Goal: Information Seeking & Learning: Learn about a topic

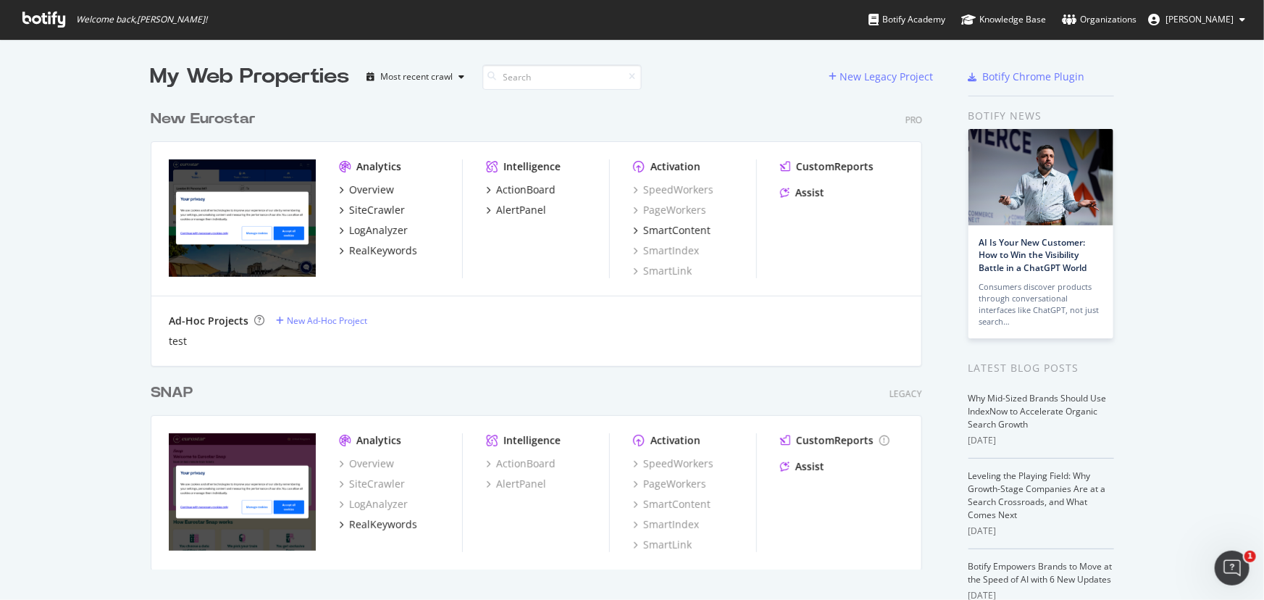
drag, startPoint x: 224, startPoint y: 132, endPoint x: 221, endPoint y: 120, distance: 12.1
click at [224, 132] on div "New Eurostar Pro Analytics Overview SiteCrawler LogAnalyzer RealKeywords Intell…" at bounding box center [542, 228] width 783 height 274
click at [221, 120] on div "New Eurostar" at bounding box center [203, 119] width 105 height 21
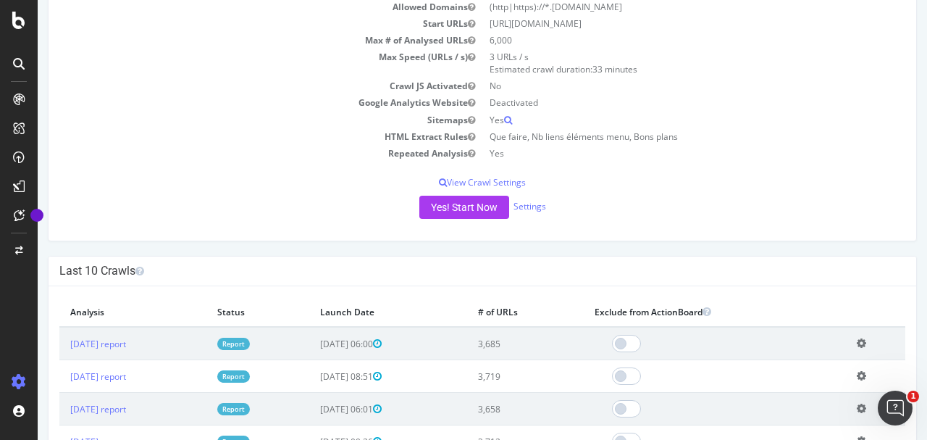
scroll to position [290, 0]
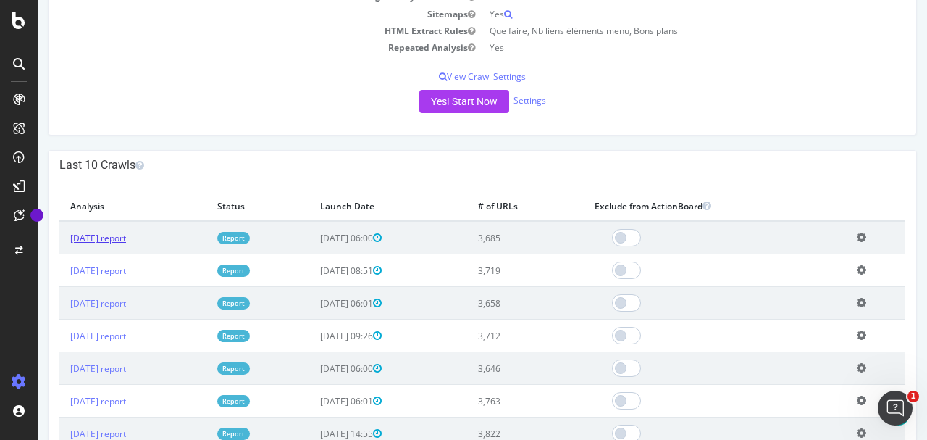
click at [126, 233] on link "[DATE] report" at bounding box center [98, 238] width 56 height 12
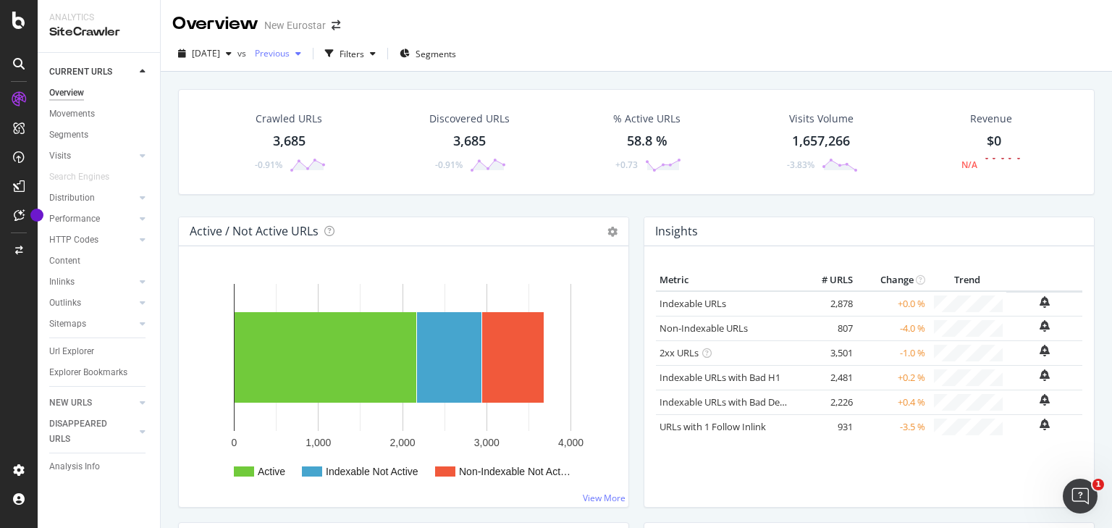
click at [290, 48] on span "Previous" at bounding box center [269, 53] width 41 height 12
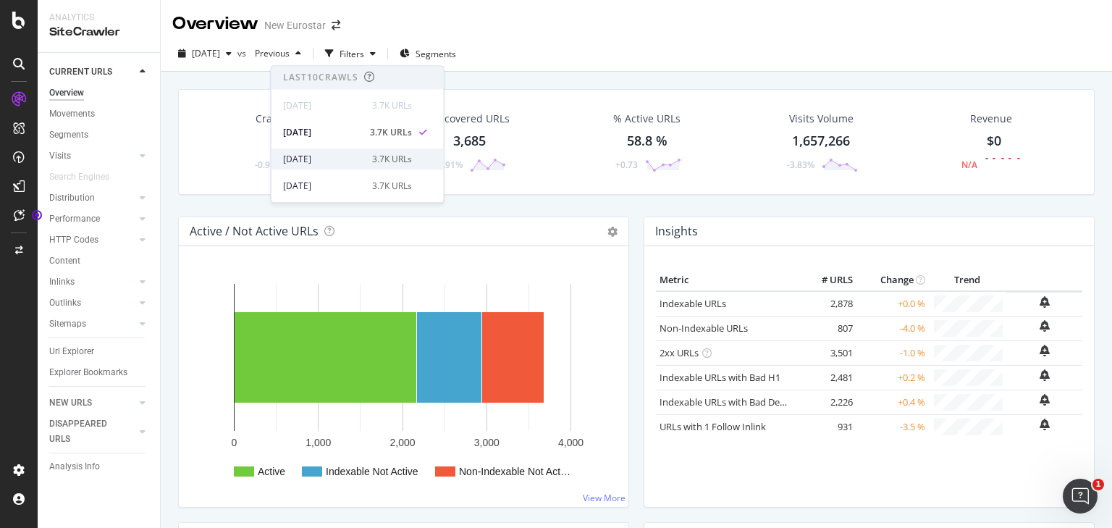
click at [316, 153] on div "[DATE]" at bounding box center [323, 159] width 80 height 13
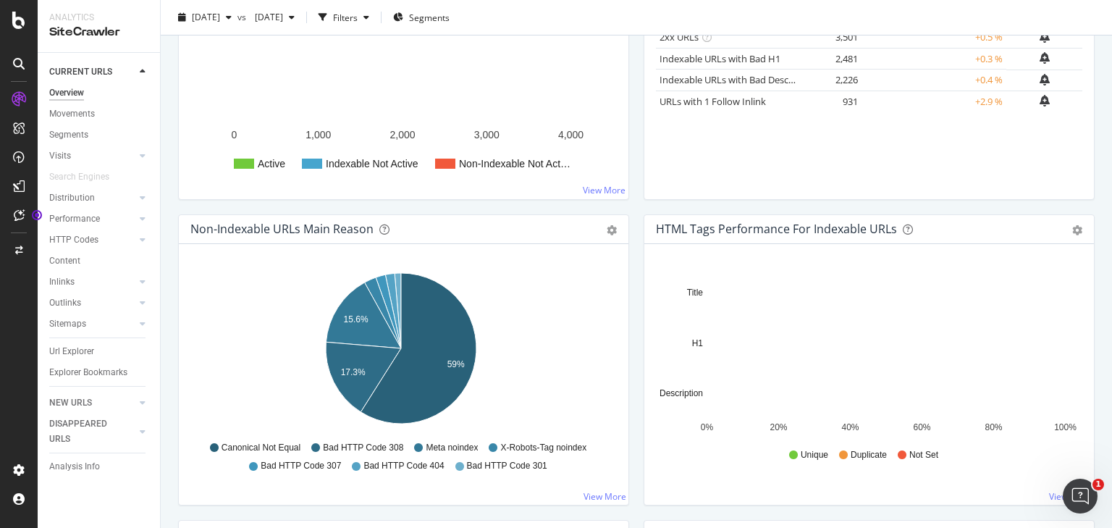
scroll to position [463, 0]
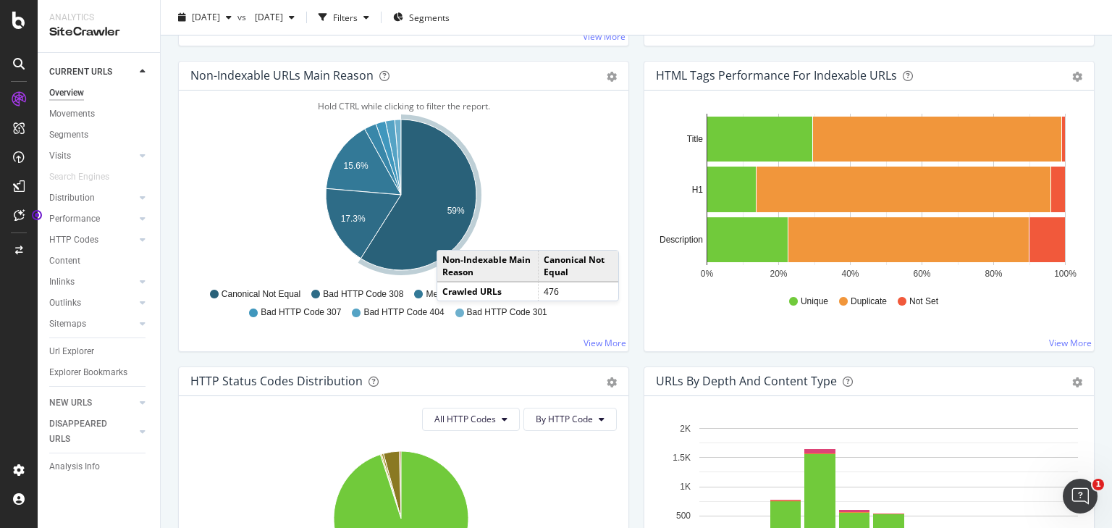
click at [451, 235] on icon "A chart." at bounding box center [419, 194] width 116 height 151
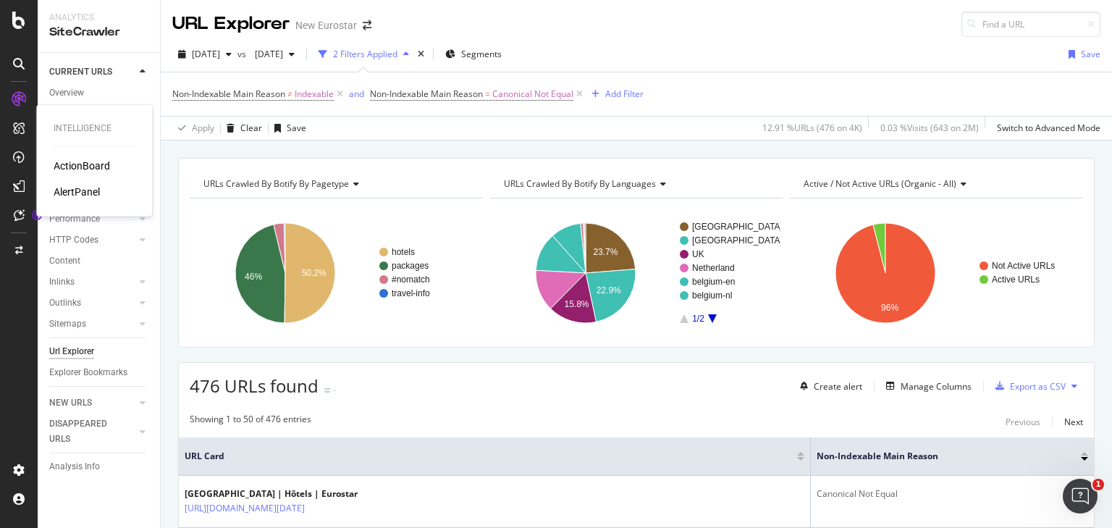
click at [84, 161] on div "ActionBoard" at bounding box center [82, 166] width 56 height 14
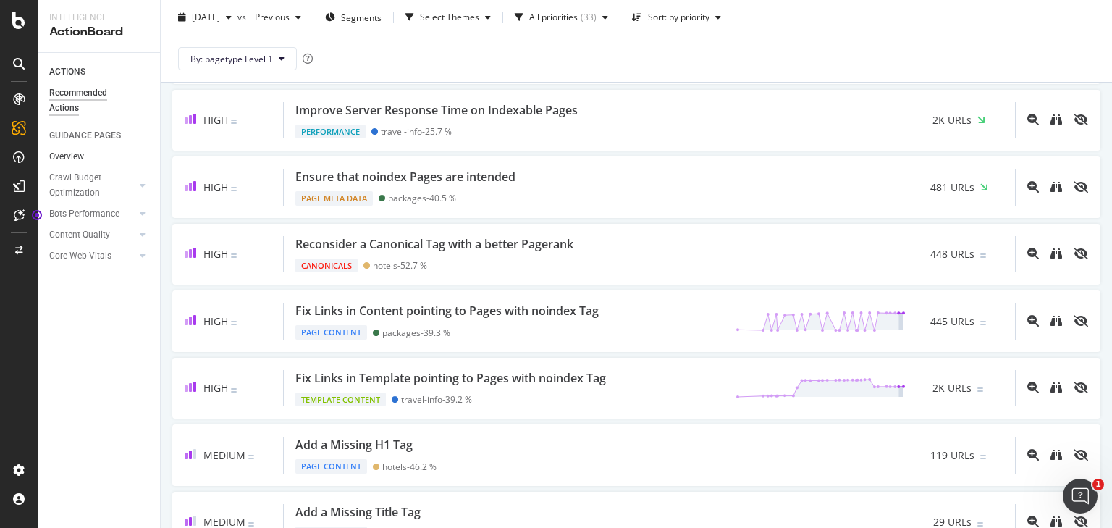
scroll to position [753, 0]
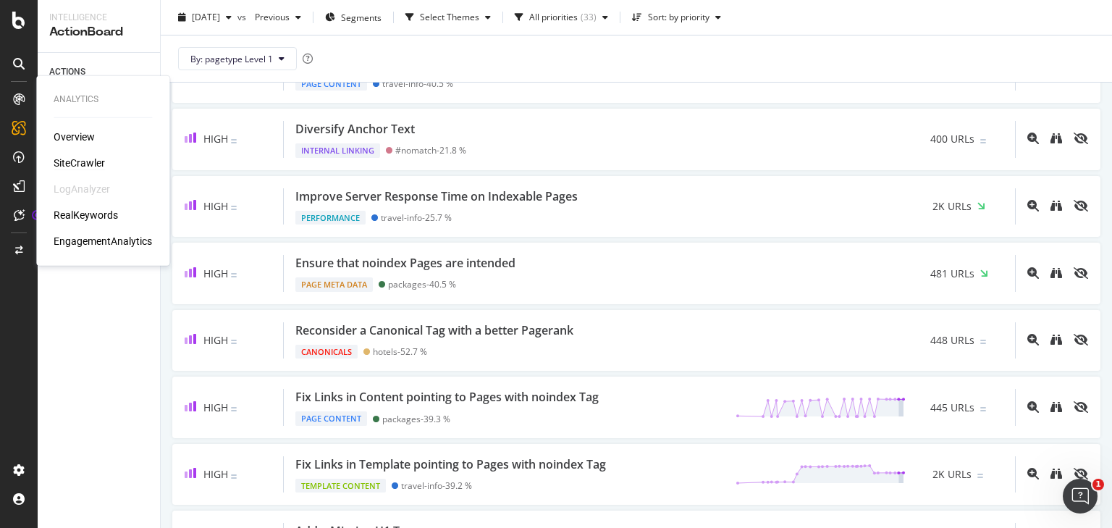
click at [75, 156] on div "SiteCrawler" at bounding box center [79, 163] width 51 height 14
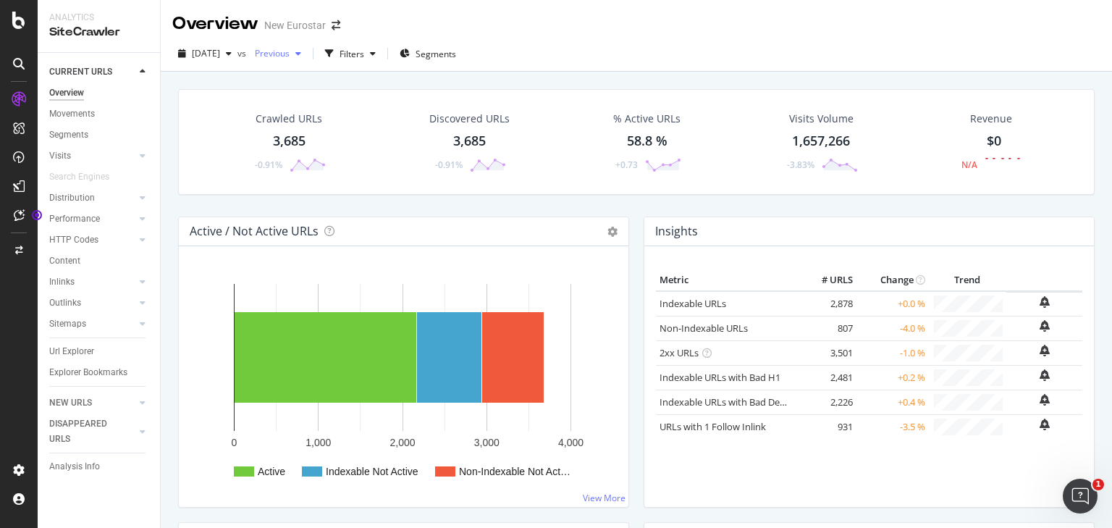
click at [290, 50] on span "Previous" at bounding box center [269, 53] width 41 height 12
click at [335, 154] on div "[DATE]" at bounding box center [323, 159] width 80 height 13
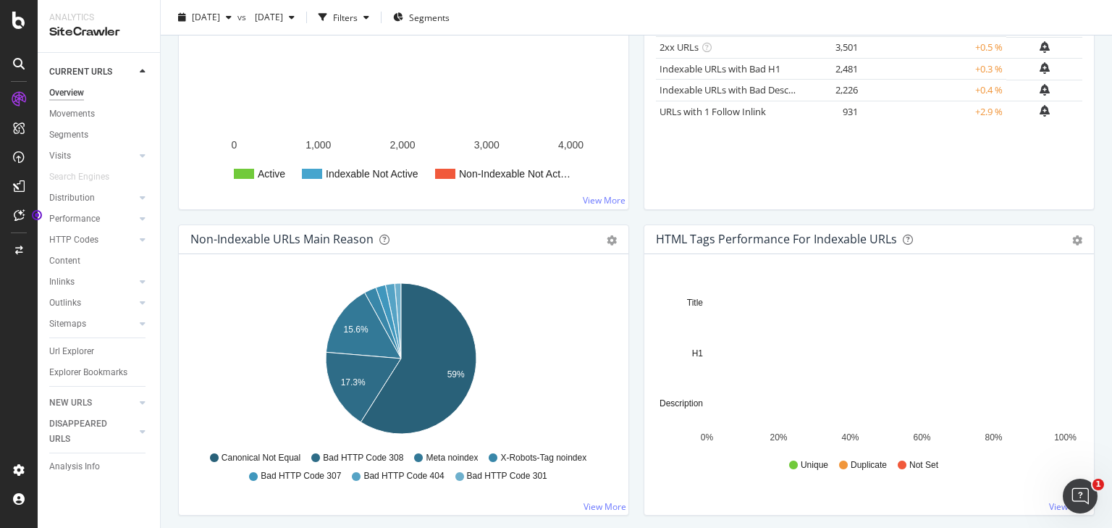
scroll to position [406, 0]
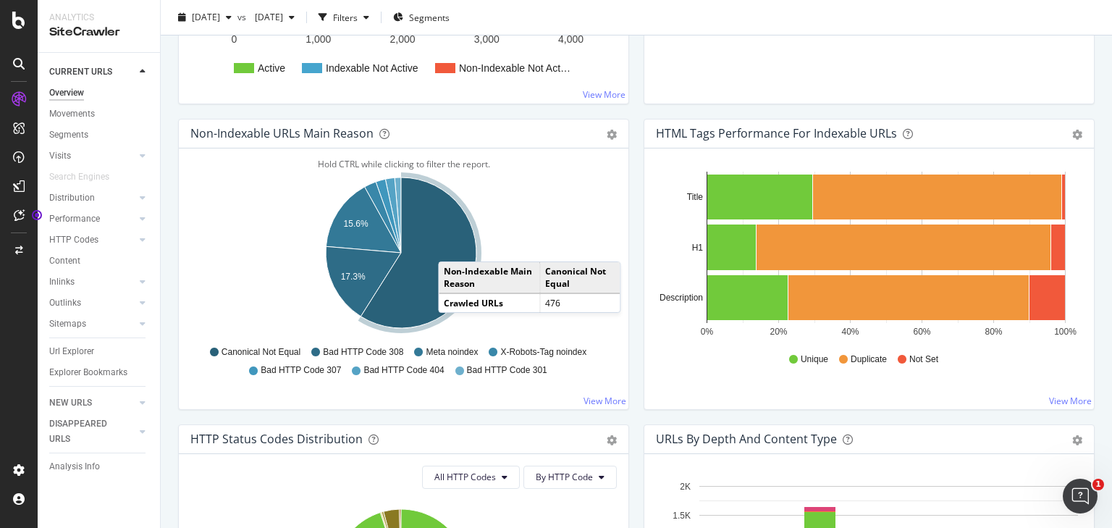
click at [453, 246] on icon "A chart." at bounding box center [419, 252] width 116 height 151
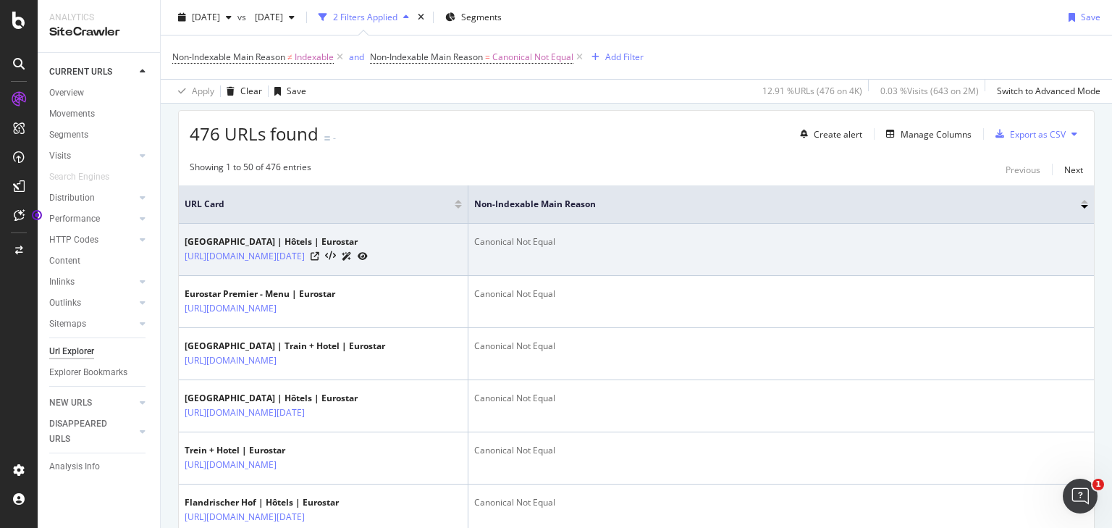
scroll to position [232, 0]
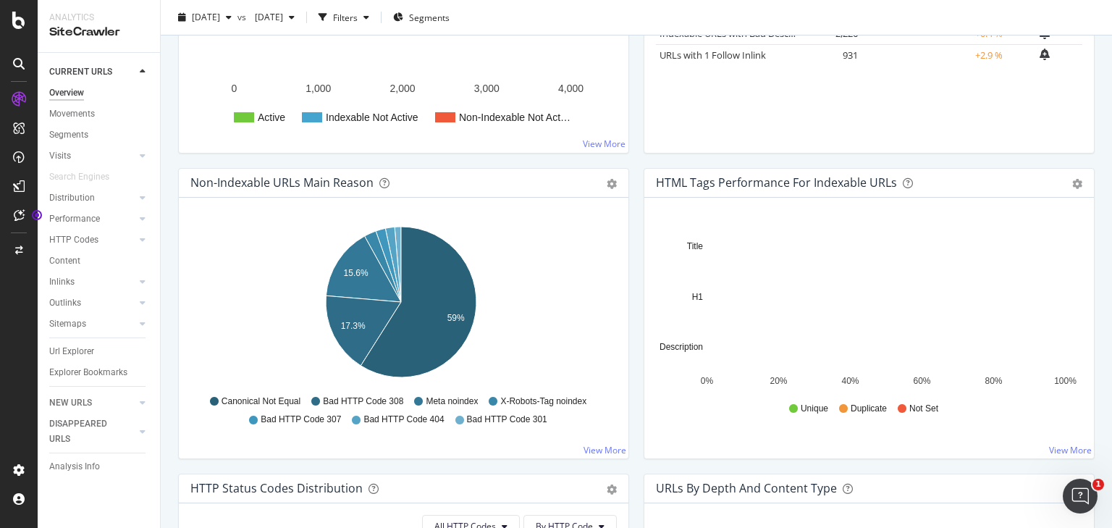
scroll to position [406, 0]
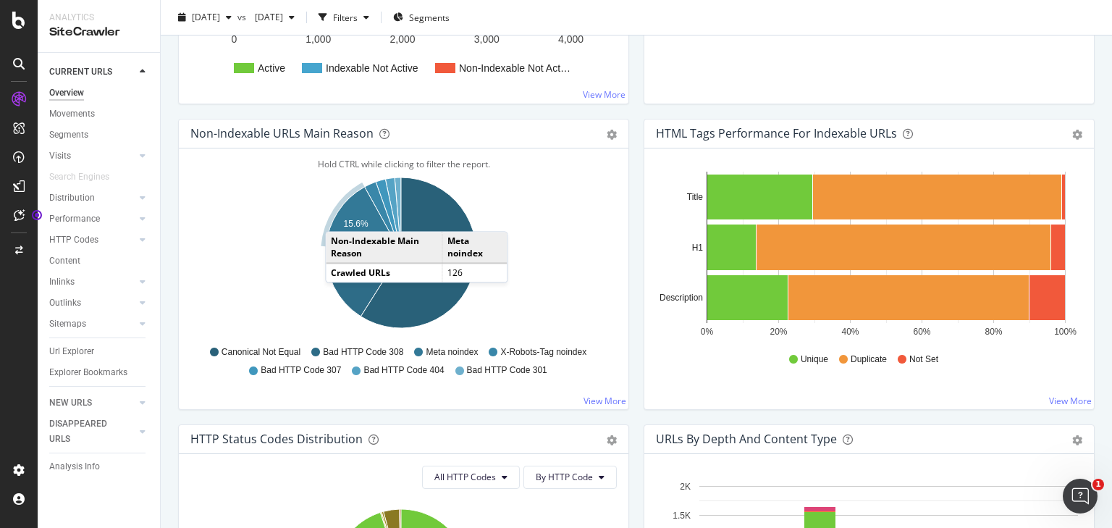
click at [340, 216] on icon "A chart." at bounding box center [363, 220] width 75 height 66
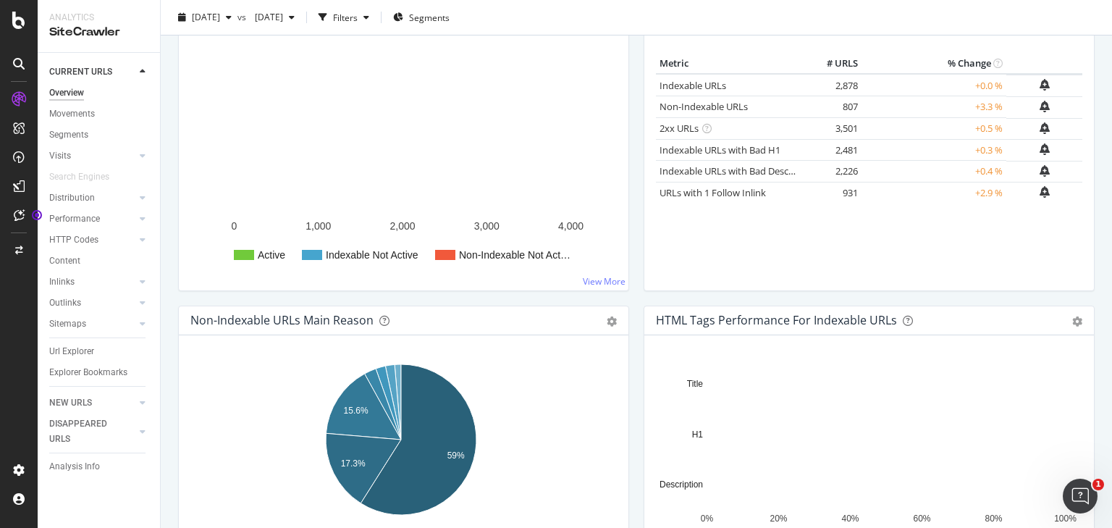
scroll to position [290, 0]
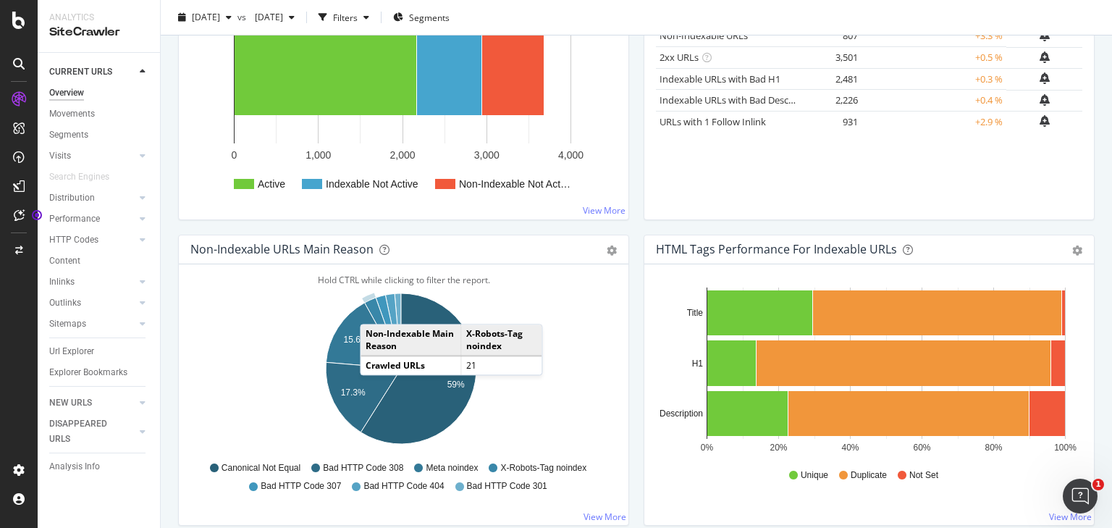
click at [374, 308] on icon "A chart." at bounding box center [383, 333] width 36 height 71
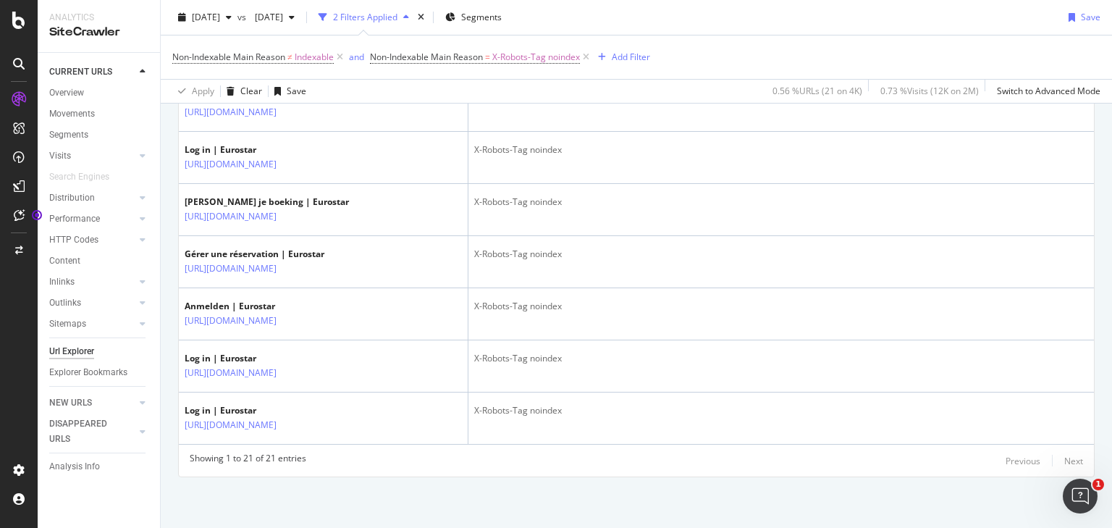
scroll to position [1411, 0]
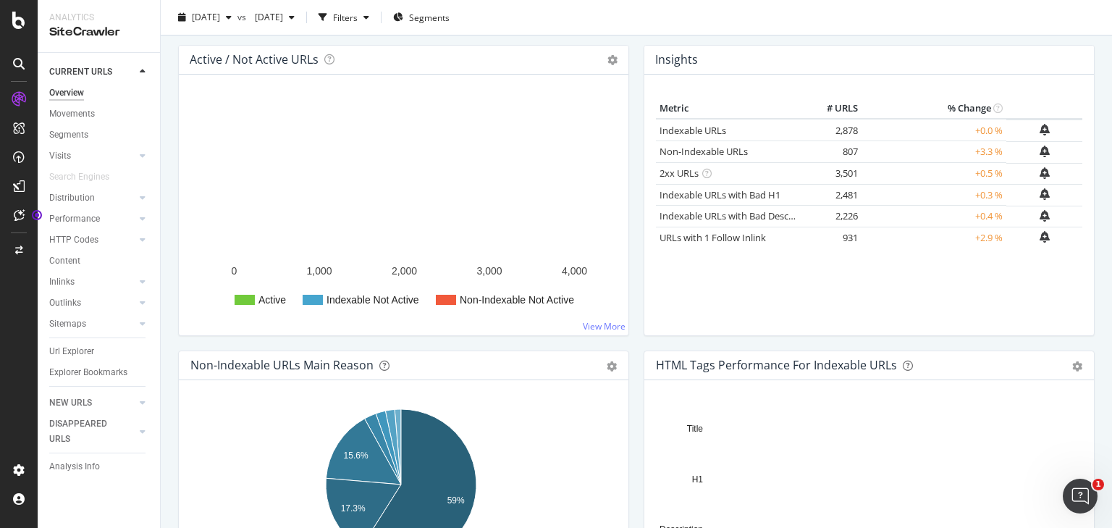
scroll to position [406, 0]
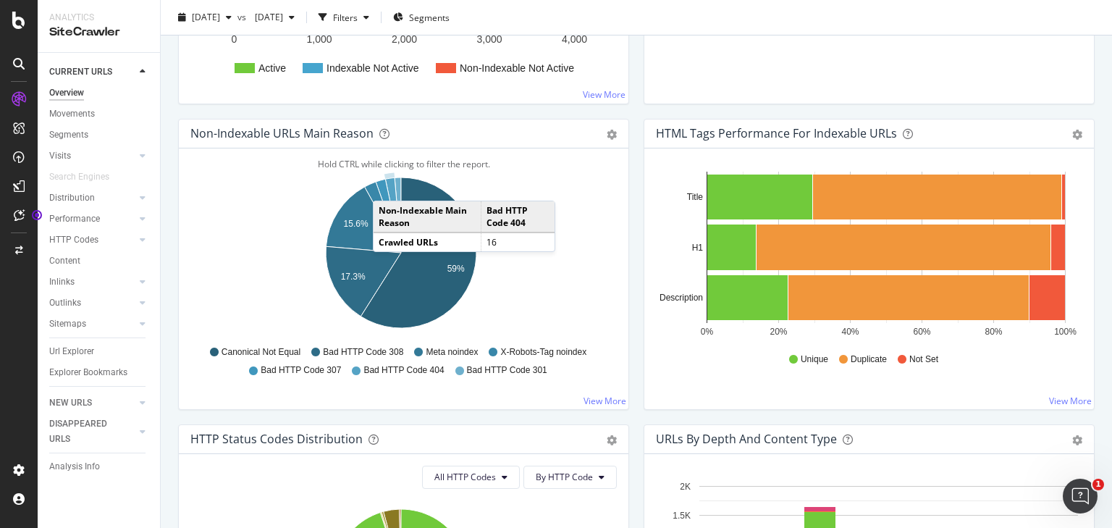
click at [387, 185] on icon "A chart." at bounding box center [393, 214] width 16 height 75
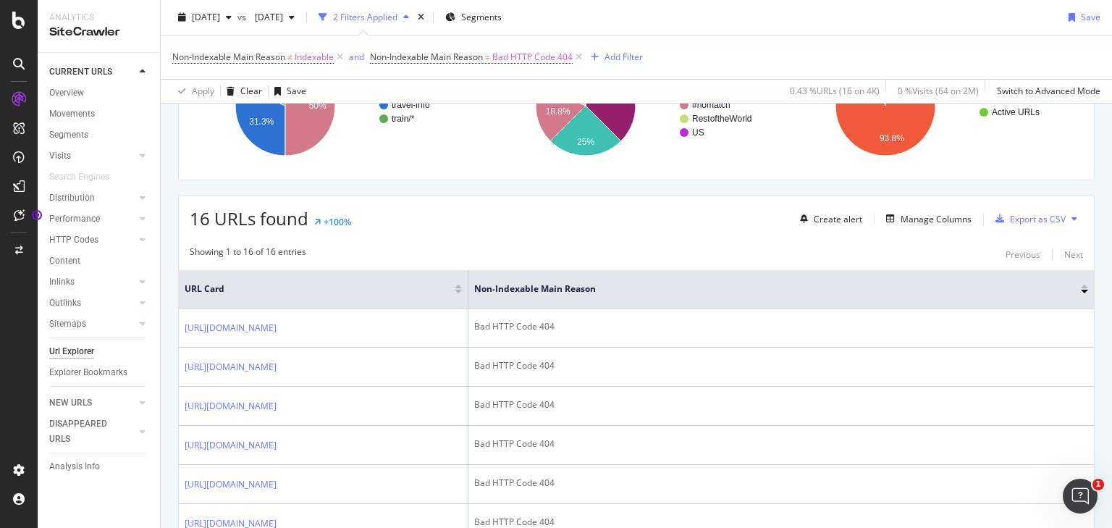
scroll to position [174, 0]
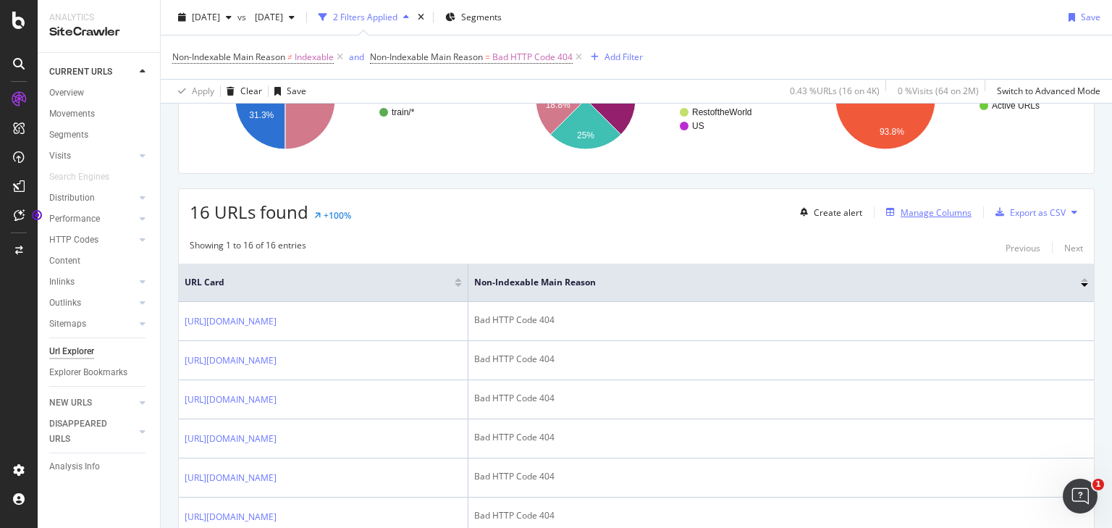
click at [923, 206] on div "Manage Columns" at bounding box center [936, 212] width 71 height 12
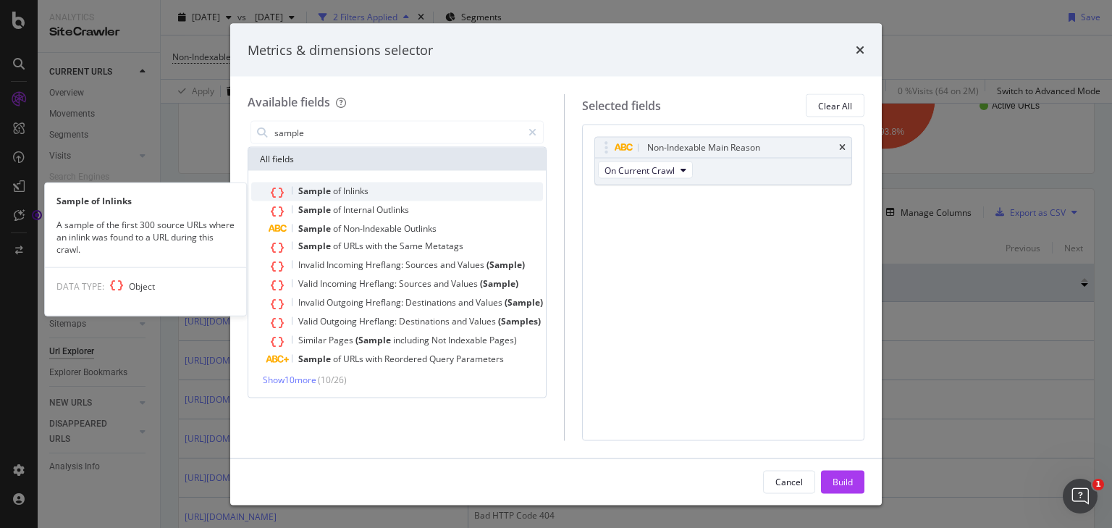
type input "sample"
click at [350, 195] on span "Inlinks" at bounding box center [355, 191] width 25 height 12
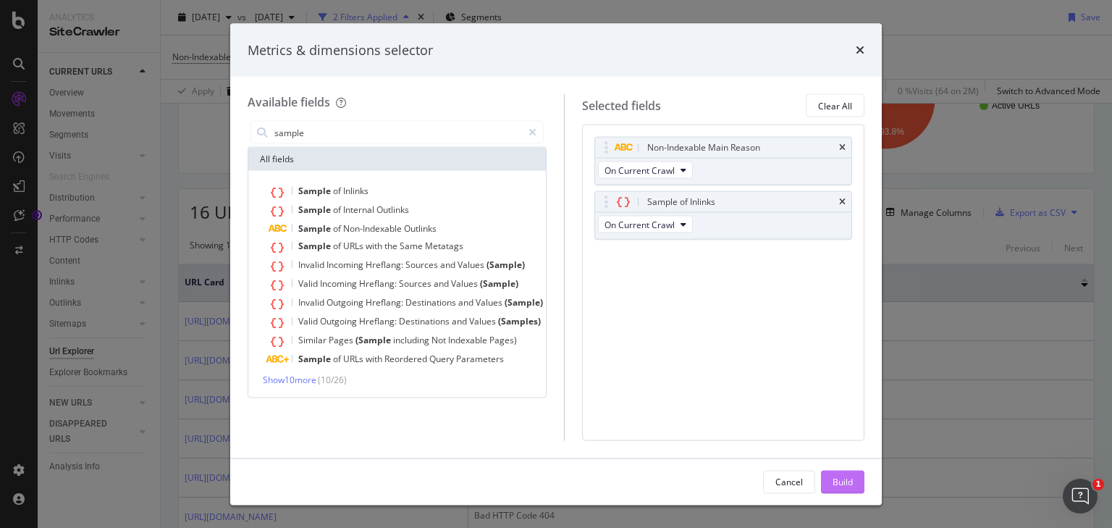
click at [857, 492] on button "Build" at bounding box center [842, 481] width 43 height 23
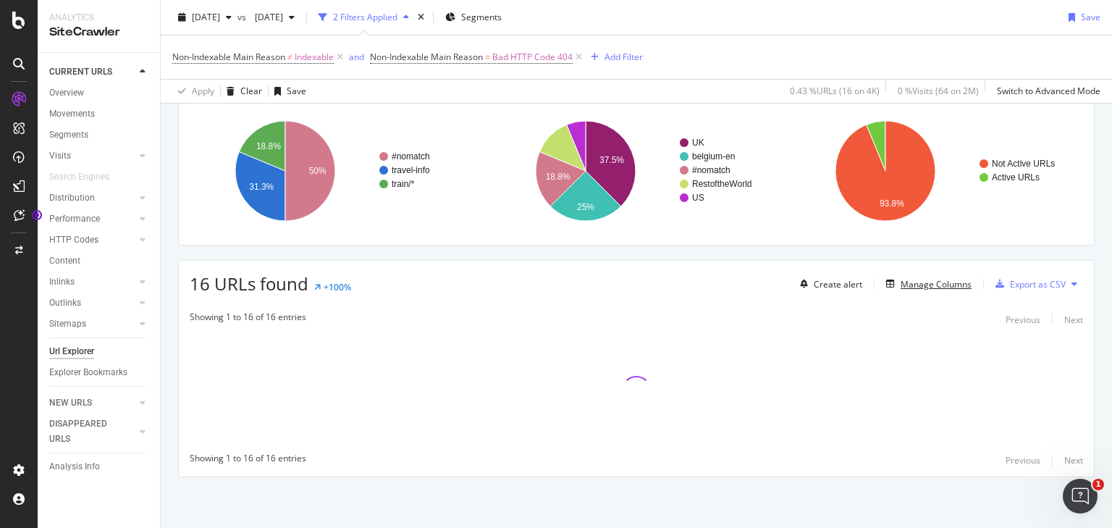
scroll to position [101, 0]
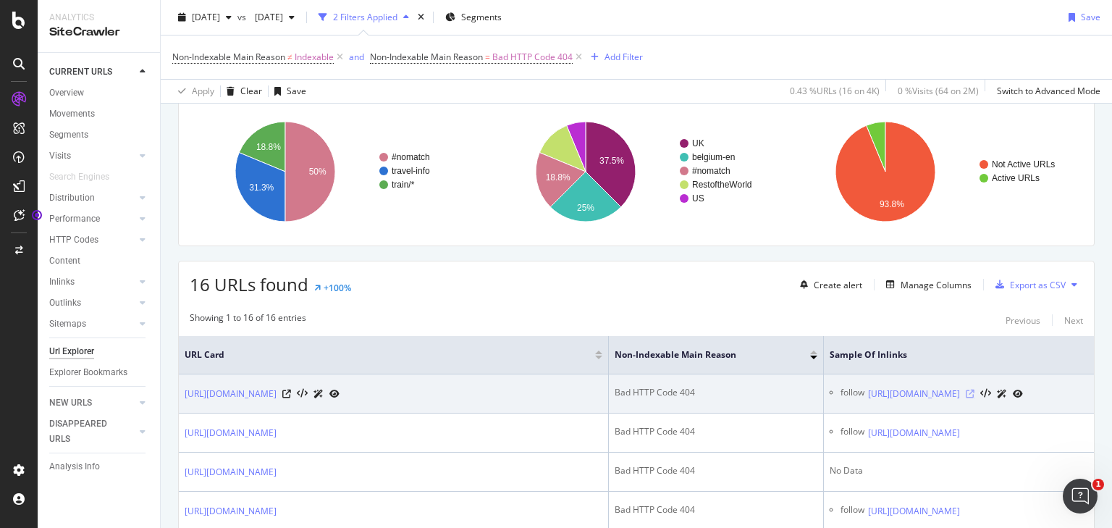
click at [975, 390] on icon at bounding box center [970, 394] width 9 height 9
click at [291, 391] on icon at bounding box center [286, 394] width 9 height 9
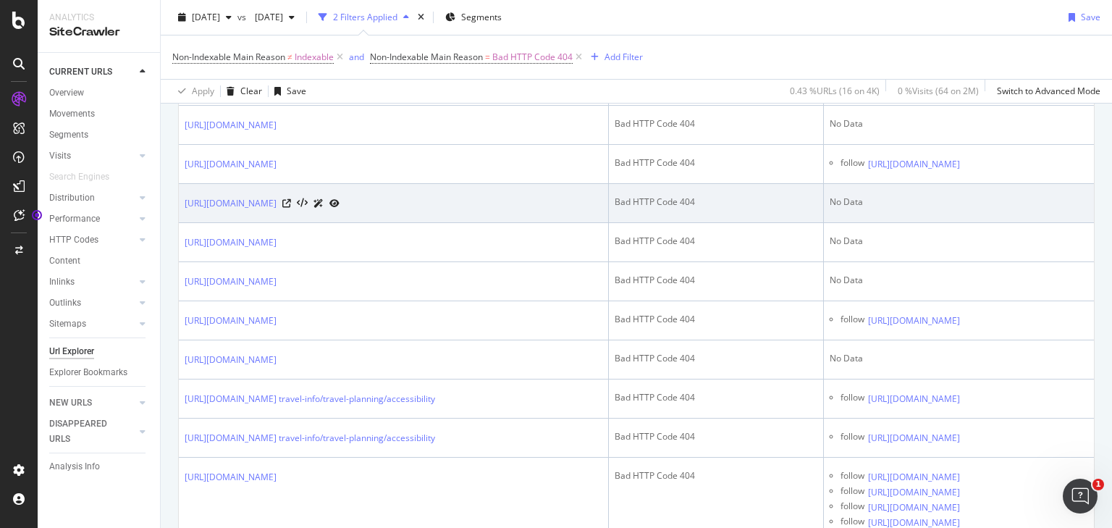
scroll to position [449, 0]
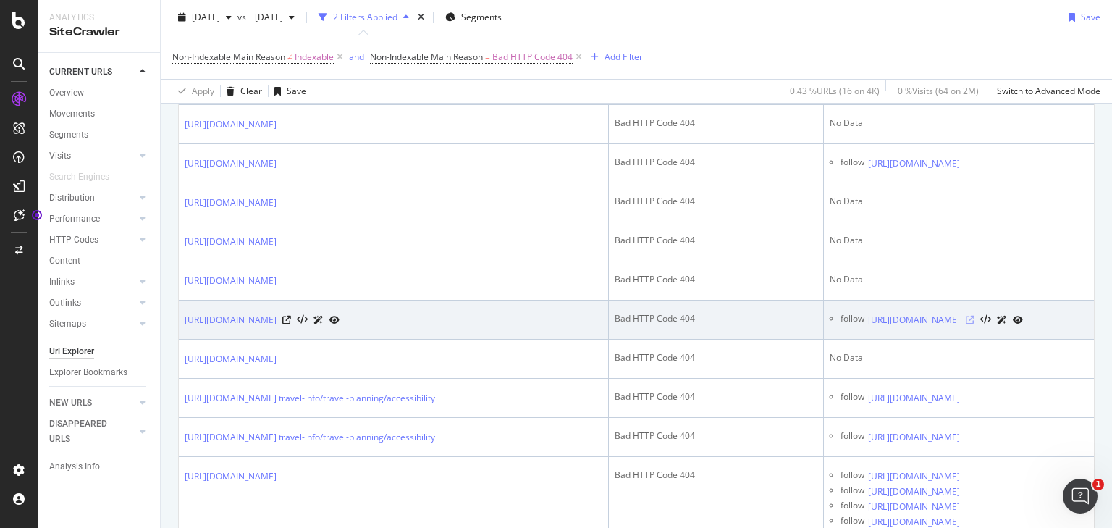
click at [975, 324] on icon at bounding box center [970, 320] width 9 height 9
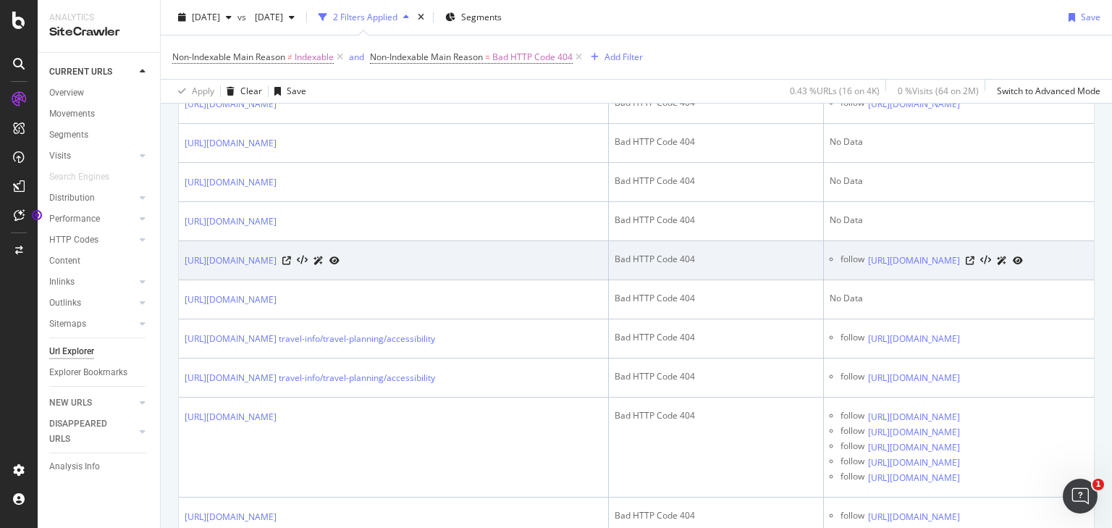
scroll to position [565, 0]
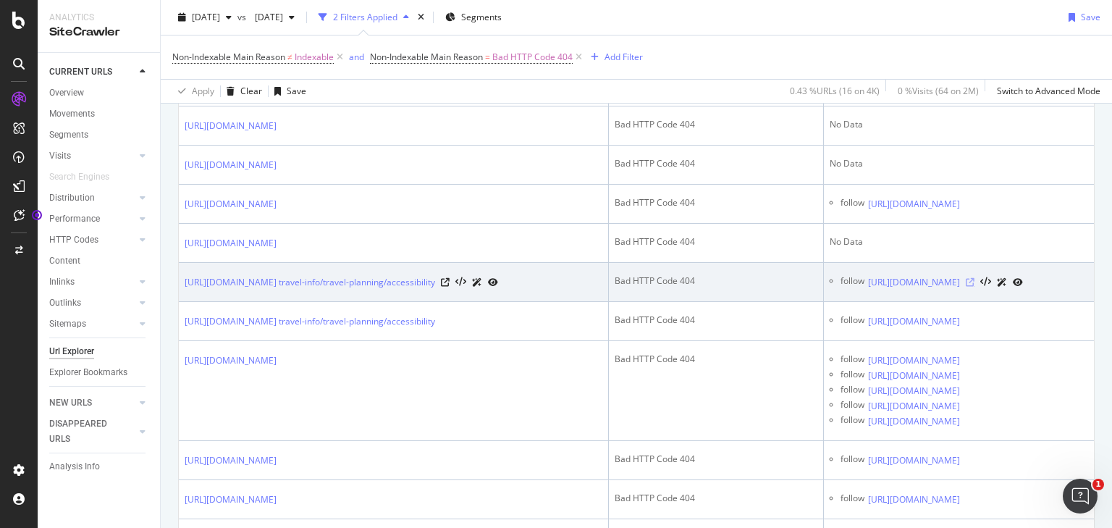
click at [975, 287] on icon at bounding box center [970, 282] width 9 height 9
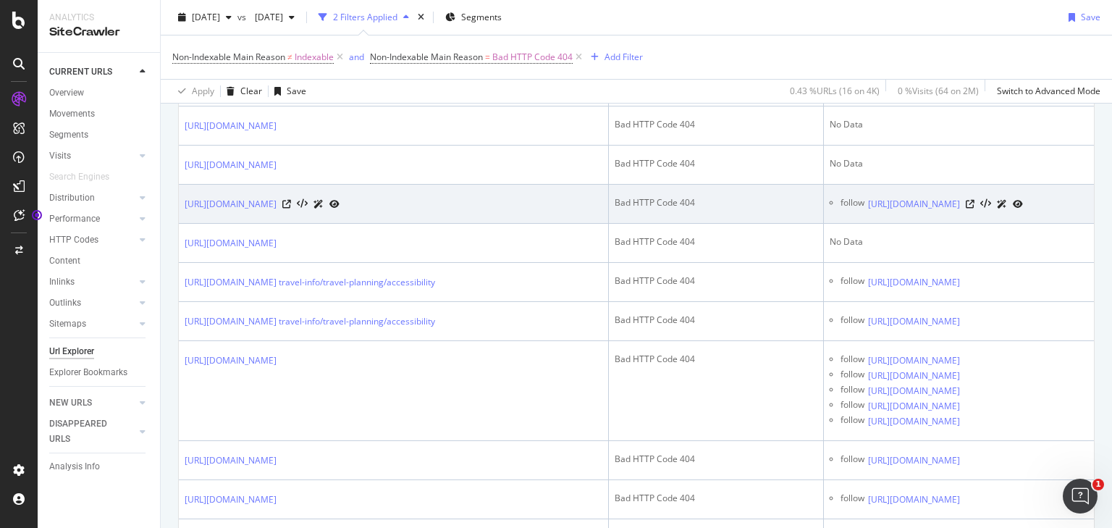
scroll to position [623, 0]
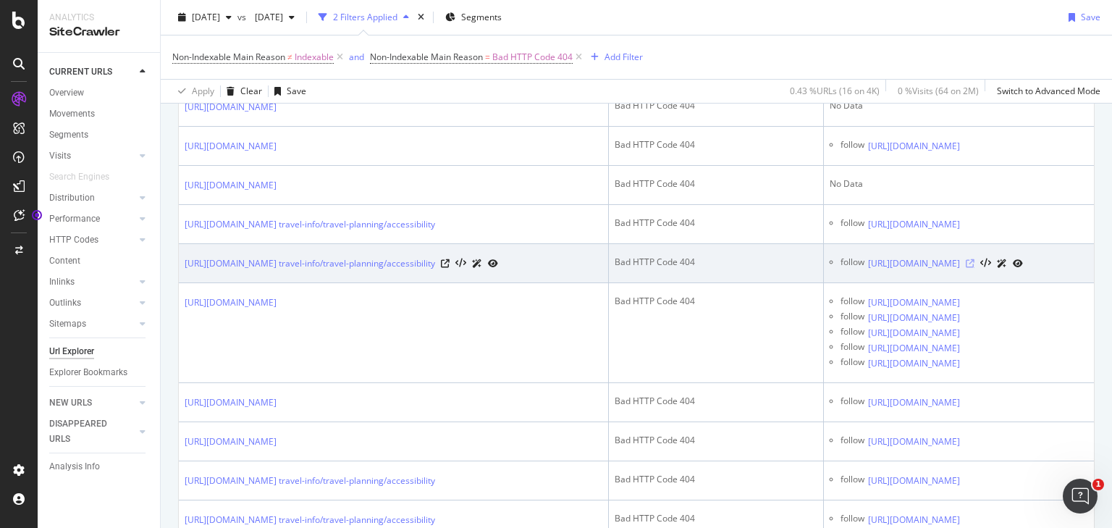
click at [975, 268] on icon at bounding box center [970, 263] width 9 height 9
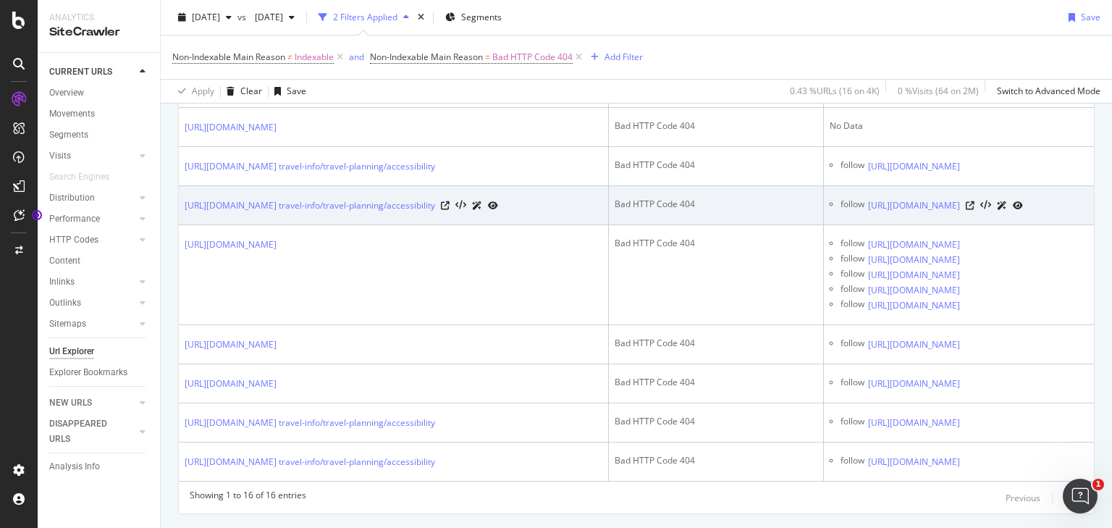
scroll to position [739, 0]
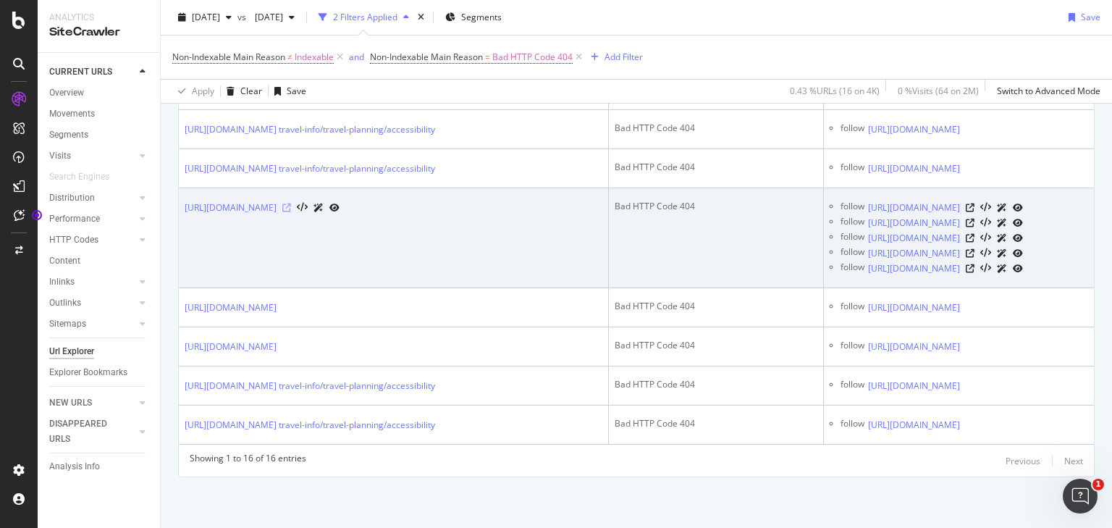
click at [291, 212] on icon at bounding box center [286, 207] width 9 height 9
drag, startPoint x: 917, startPoint y: 295, endPoint x: 759, endPoint y: 296, distance: 158.6
click at [841, 215] on div "follow [URL][DOMAIN_NAME]" at bounding box center [965, 207] width 248 height 15
copy link "[URL][DOMAIN_NAME]"
drag, startPoint x: 758, startPoint y: 307, endPoint x: 788, endPoint y: 319, distance: 32.1
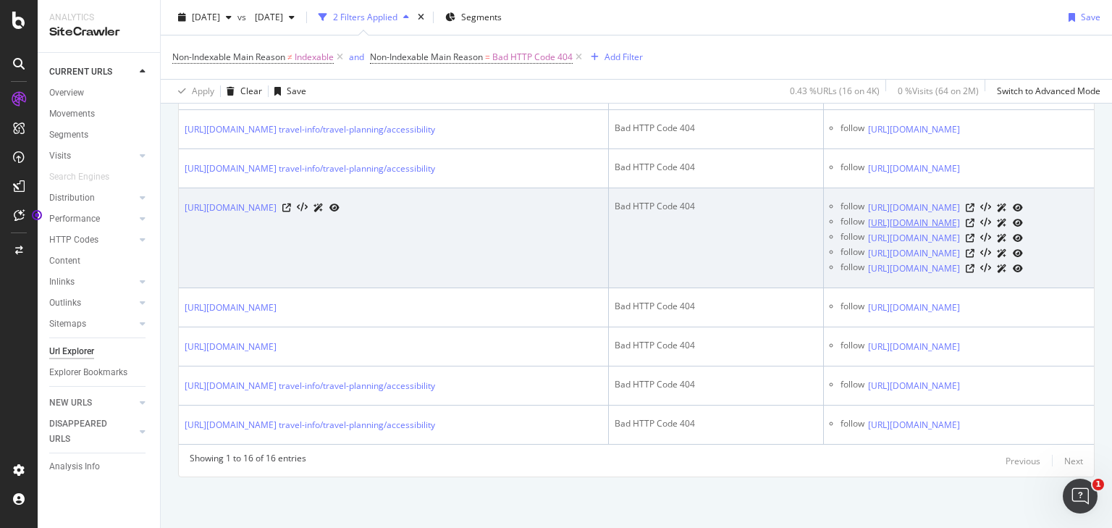
click at [841, 230] on div "follow [URL][DOMAIN_NAME]" at bounding box center [965, 222] width 248 height 15
copy link "[URL][DOMAIN_NAME]"
drag, startPoint x: 758, startPoint y: 340, endPoint x: 1014, endPoint y: 339, distance: 255.6
click at [1014, 245] on div "follow [URL][DOMAIN_NAME]" at bounding box center [965, 237] width 248 height 15
copy link "[URL][DOMAIN_NAME]"
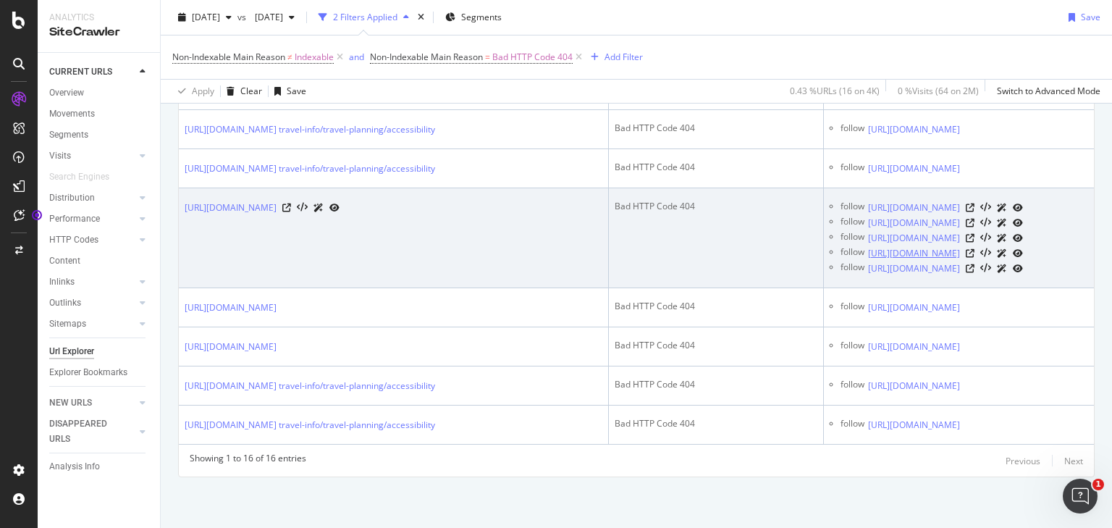
drag, startPoint x: 756, startPoint y: 352, endPoint x: 807, endPoint y: 371, distance: 54.3
click at [841, 261] on div "follow [URL][DOMAIN_NAME]" at bounding box center [965, 252] width 248 height 15
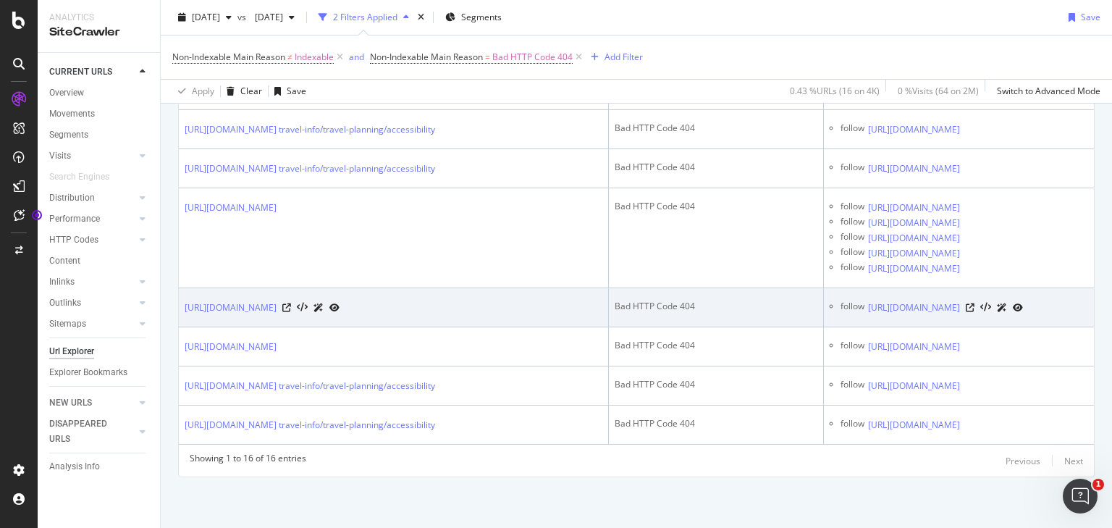
copy div "[URL][DOMAIN_NAME]"
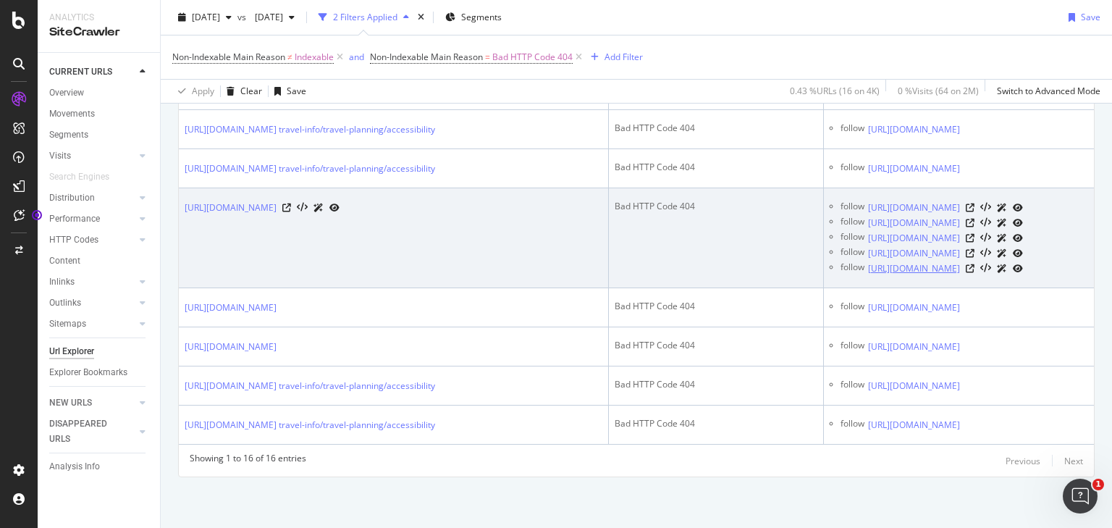
drag, startPoint x: 761, startPoint y: 385, endPoint x: 791, endPoint y: 394, distance: 30.9
click at [841, 276] on div "follow [URL][DOMAIN_NAME]" at bounding box center [965, 268] width 248 height 15
copy div "[URL][DOMAIN_NAME]"
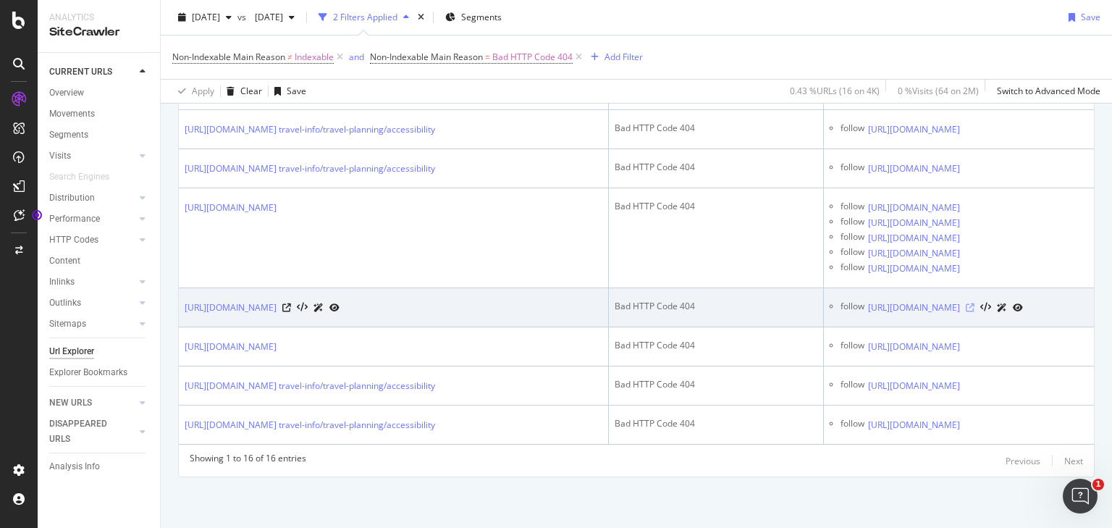
click at [975, 312] on icon at bounding box center [970, 307] width 9 height 9
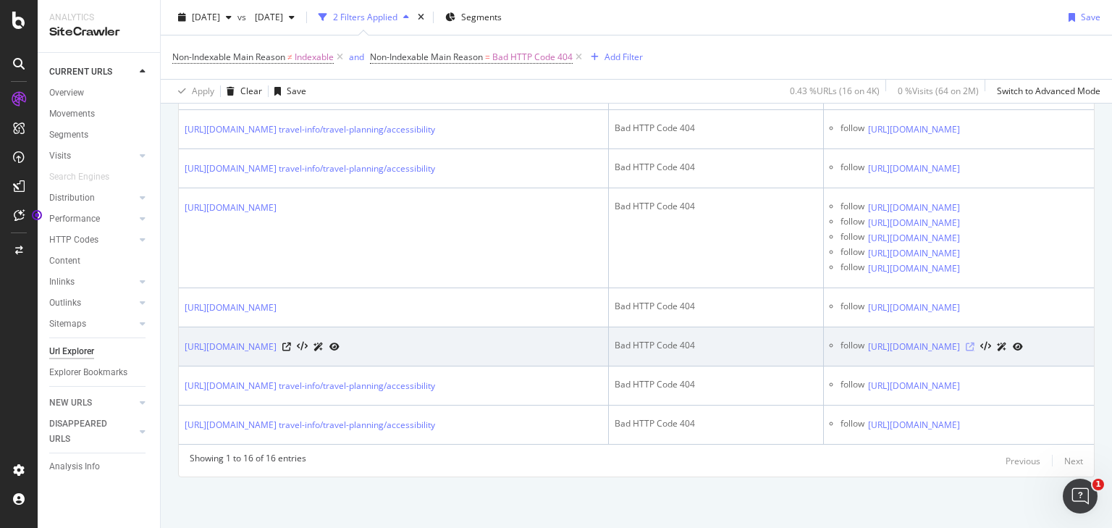
click at [975, 351] on icon at bounding box center [970, 347] width 9 height 9
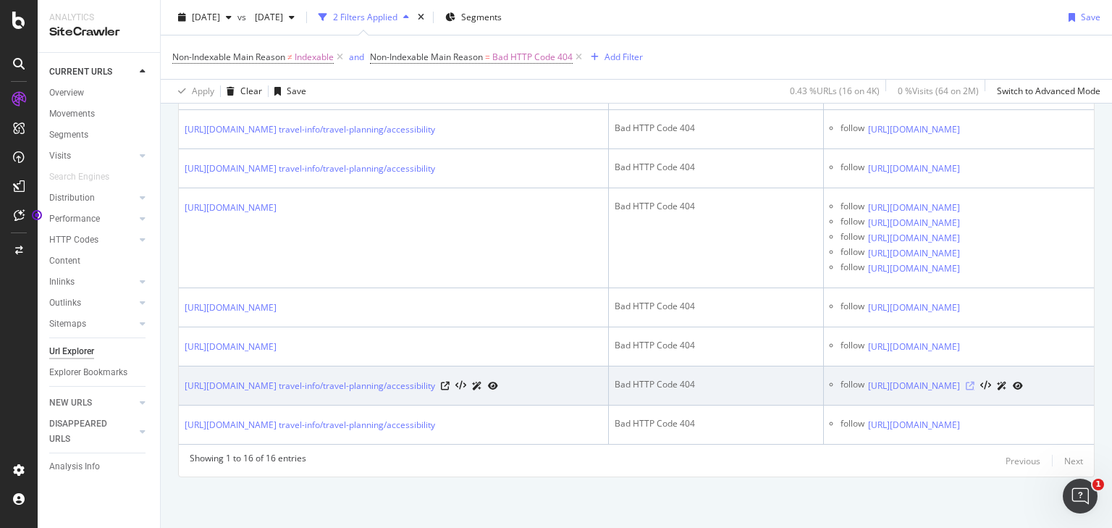
click at [975, 390] on icon at bounding box center [970, 386] width 9 height 9
click at [450, 390] on icon at bounding box center [445, 386] width 9 height 9
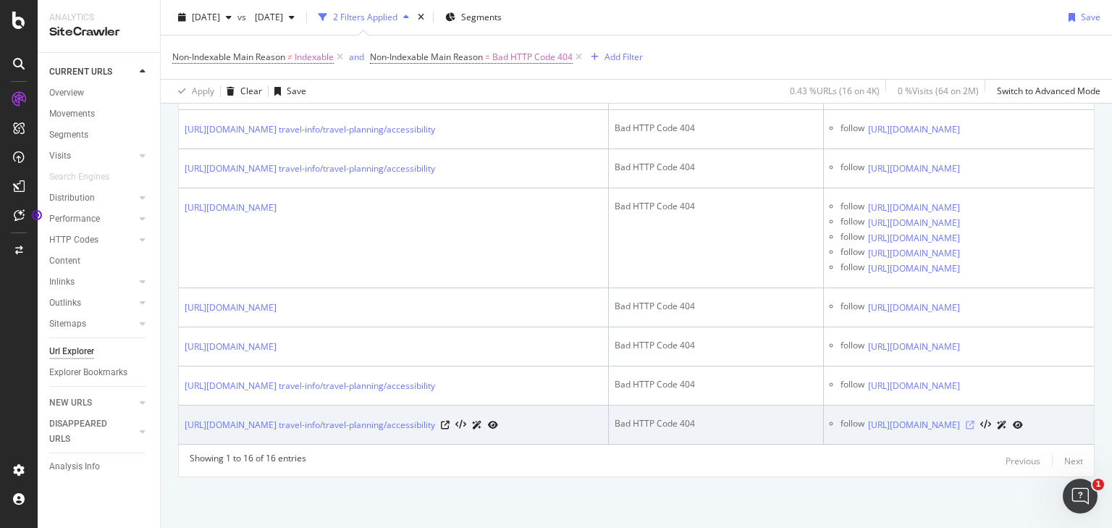
click at [975, 421] on icon at bounding box center [970, 425] width 9 height 9
click at [450, 421] on icon at bounding box center [445, 425] width 9 height 9
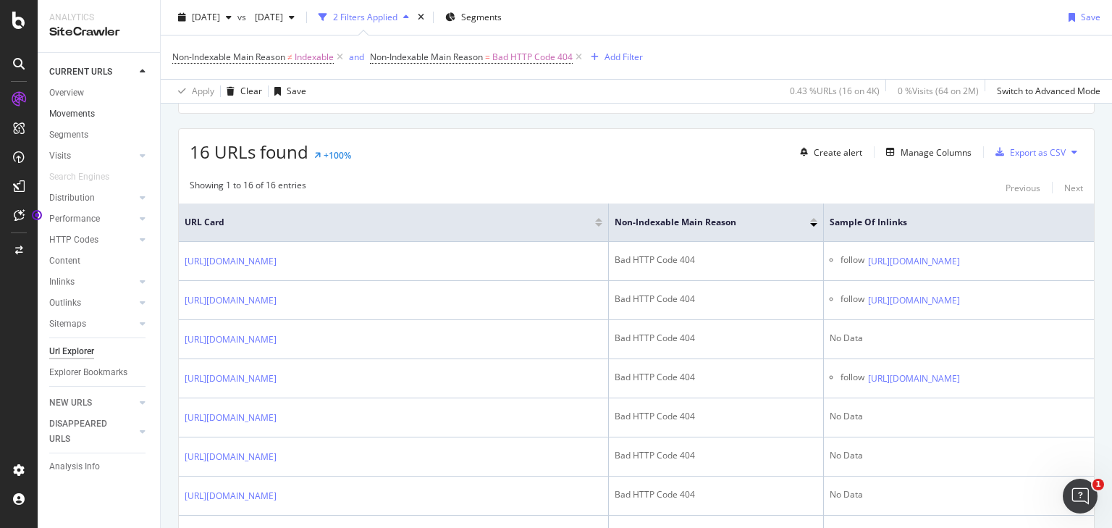
scroll to position [0, 0]
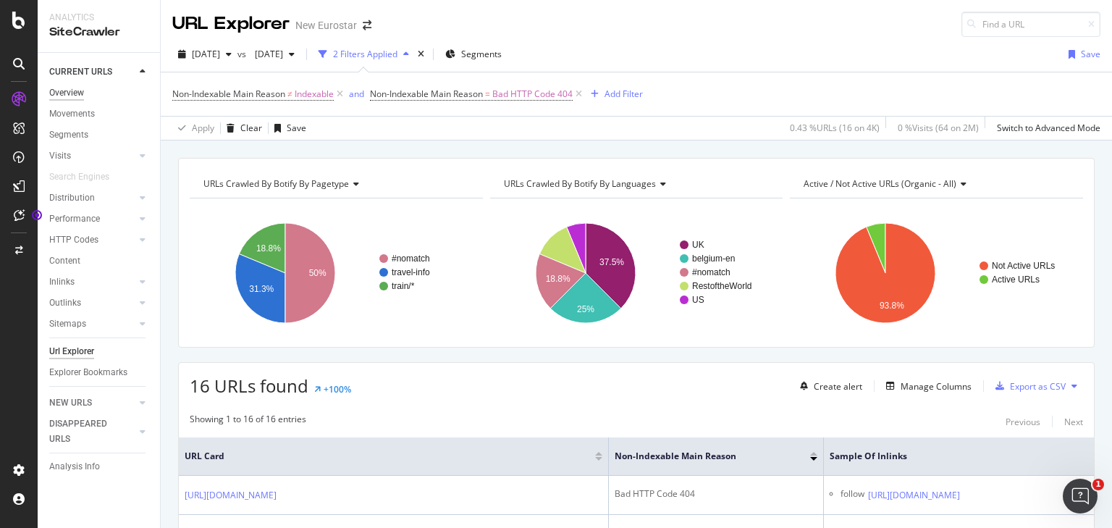
click at [65, 94] on div "Overview" at bounding box center [66, 92] width 35 height 15
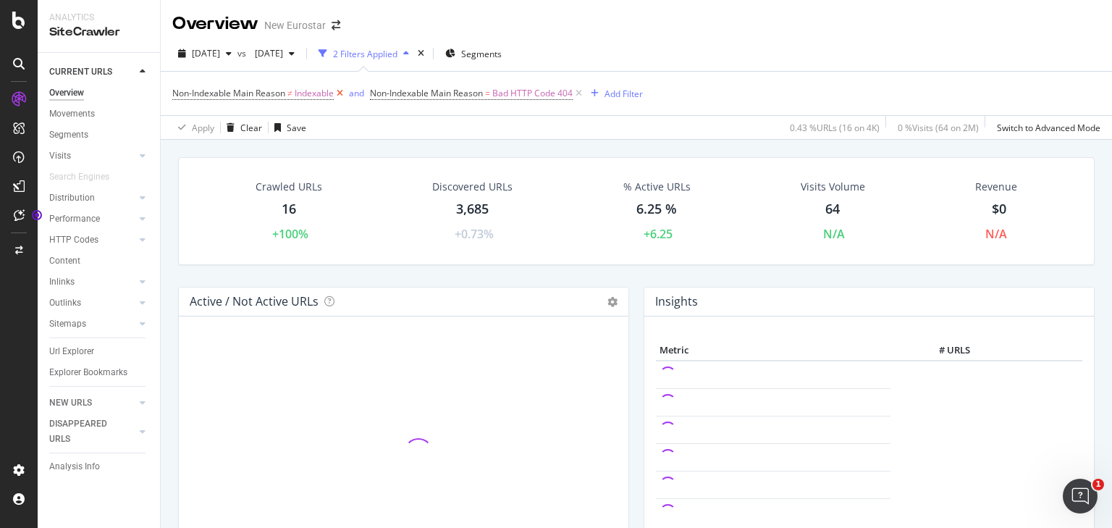
click at [343, 91] on icon at bounding box center [340, 93] width 12 height 14
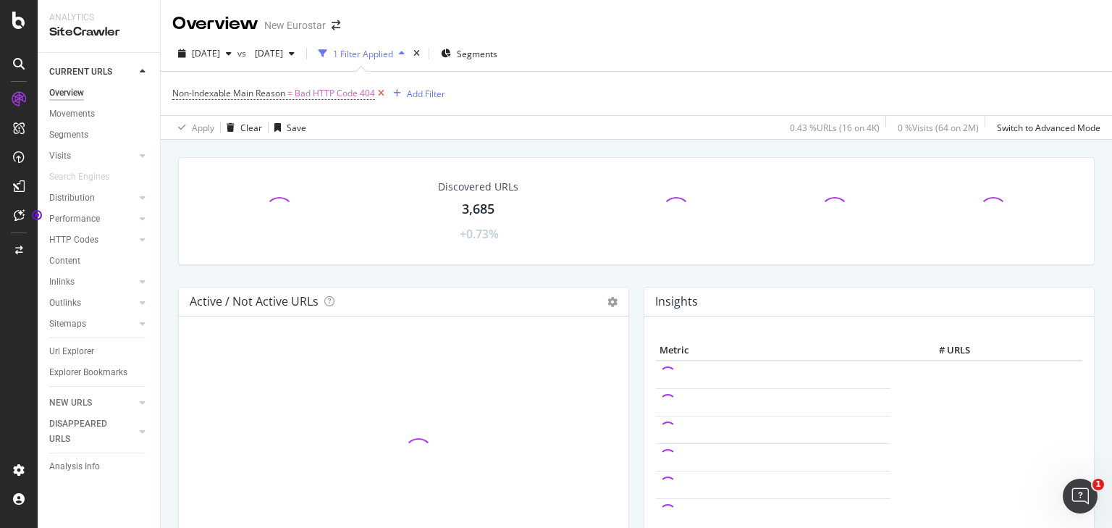
click at [378, 96] on icon at bounding box center [381, 93] width 12 height 14
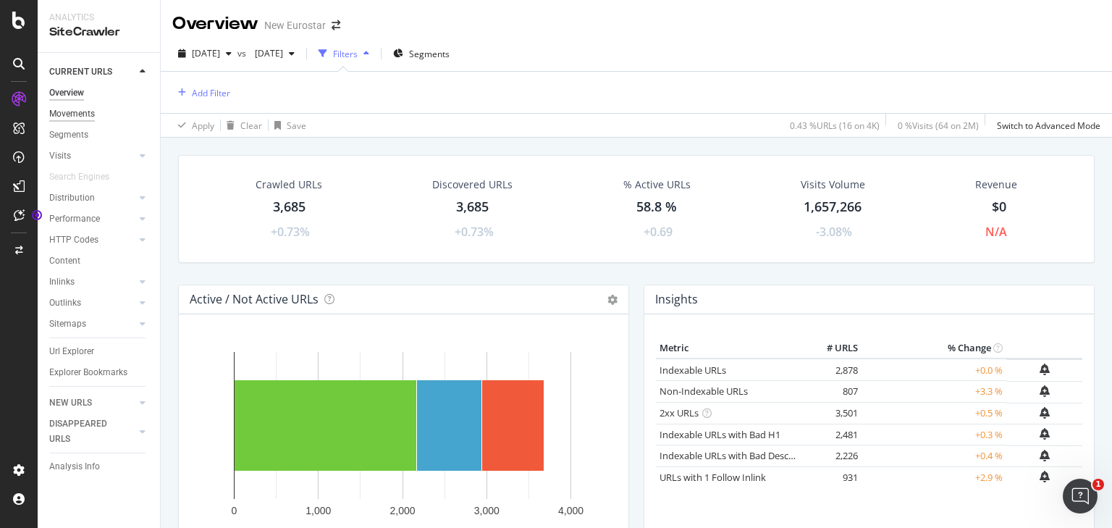
click at [57, 111] on div "Movements" at bounding box center [72, 113] width 46 height 15
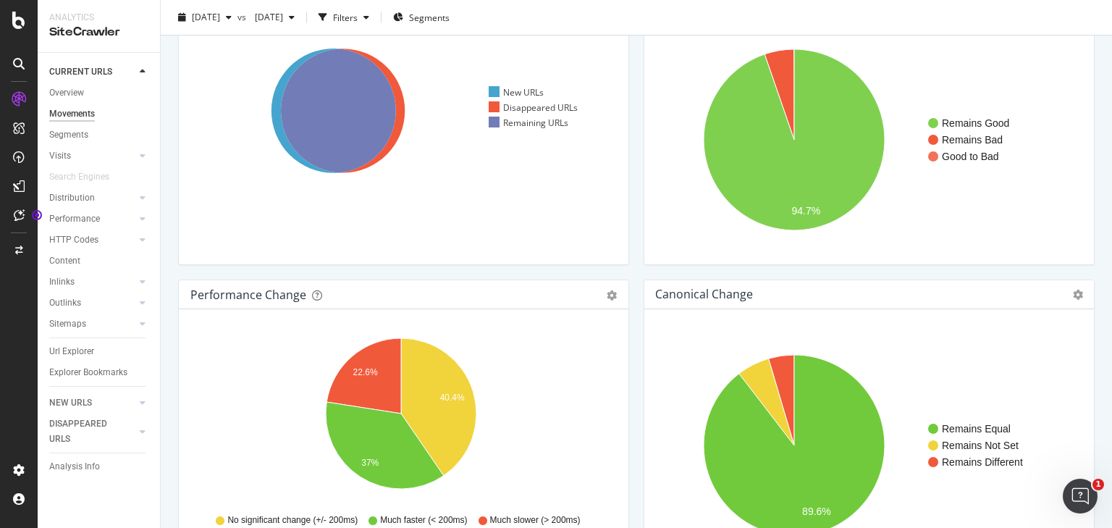
scroll to position [116, 0]
click at [506, 89] on div "New URLs" at bounding box center [516, 91] width 55 height 12
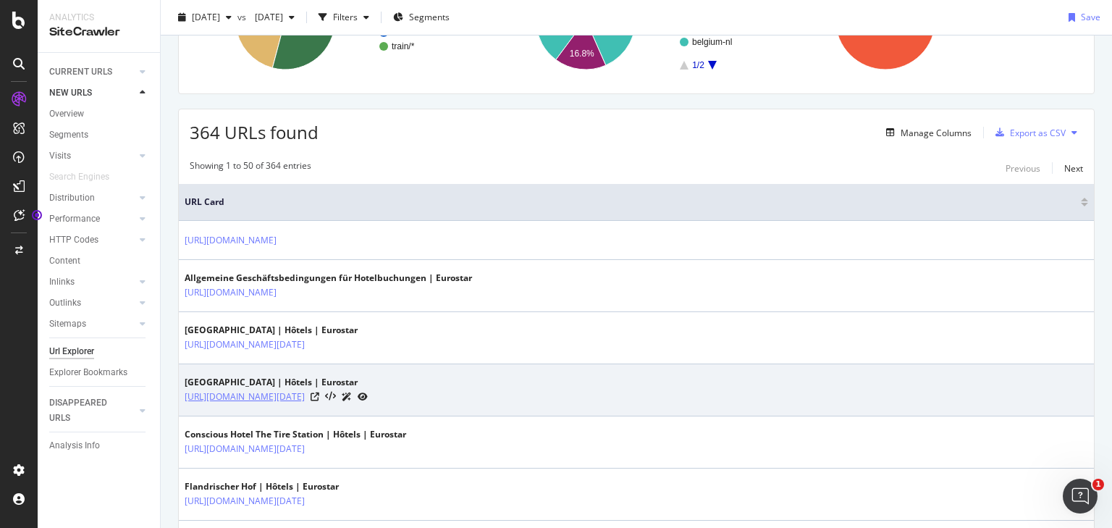
scroll to position [58, 0]
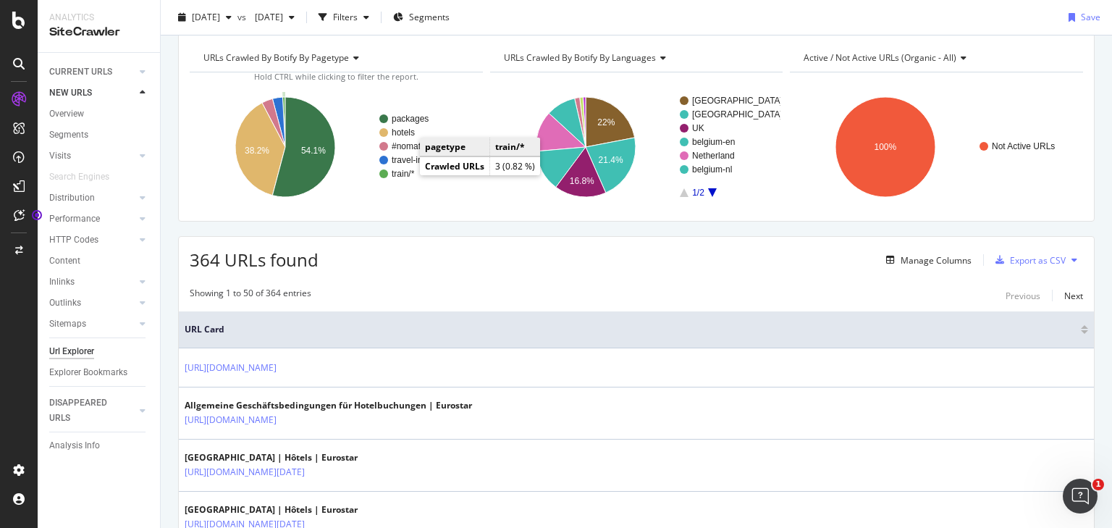
click at [405, 172] on text "train/*" at bounding box center [403, 174] width 23 height 10
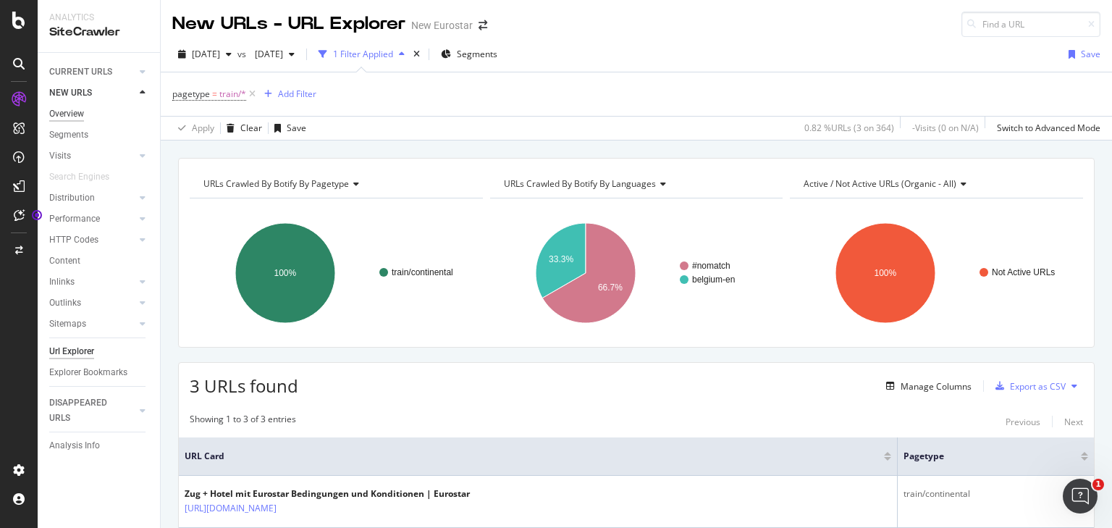
click at [67, 117] on div "Overview" at bounding box center [66, 113] width 35 height 15
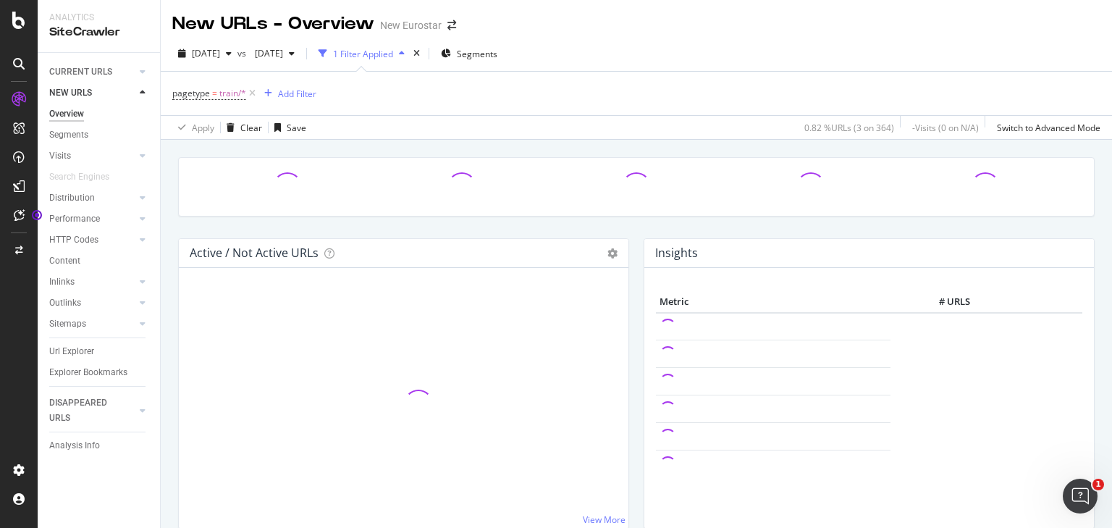
click at [255, 91] on icon at bounding box center [252, 93] width 12 height 14
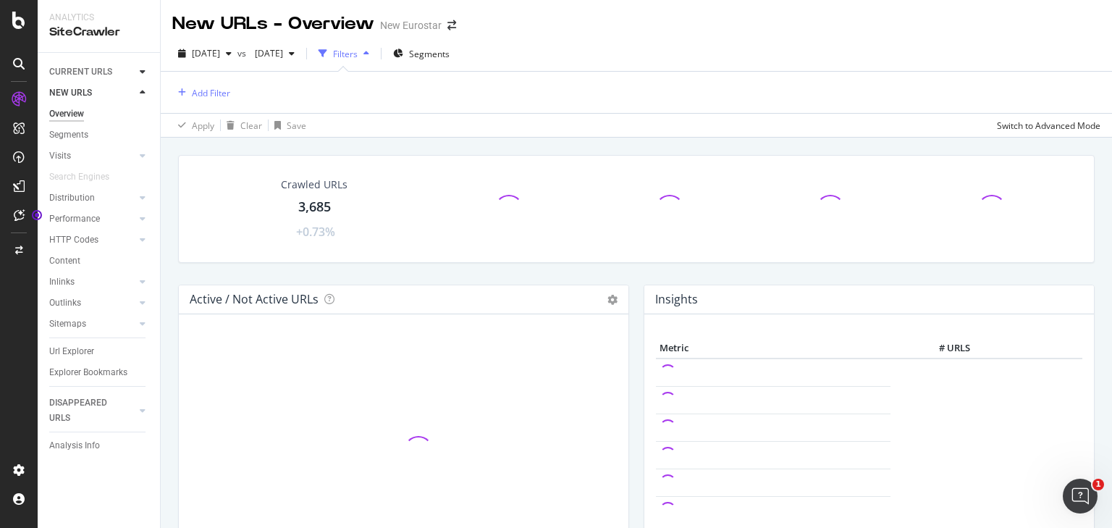
click at [145, 72] on icon at bounding box center [143, 71] width 6 height 9
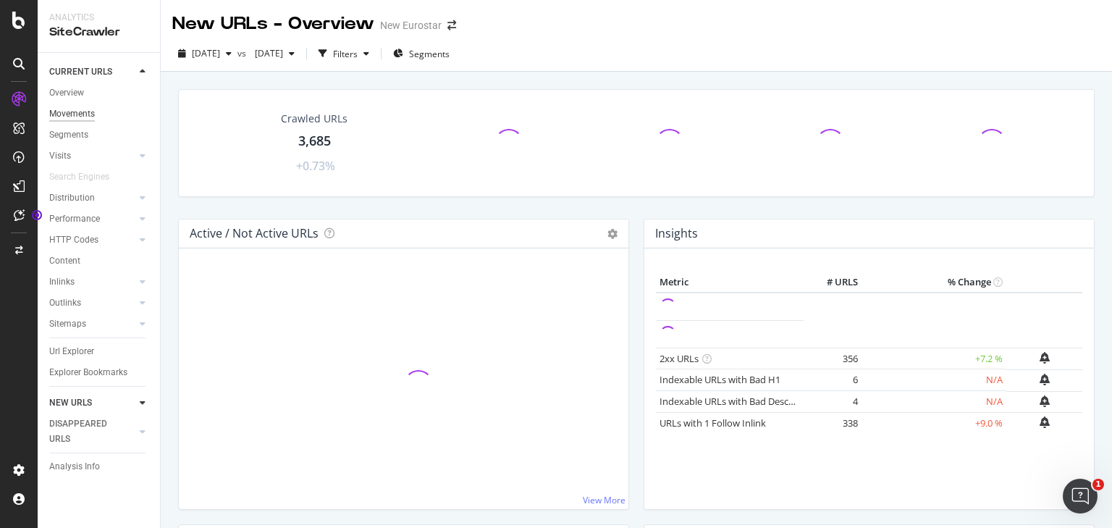
click at [57, 113] on div "Movements" at bounding box center [72, 113] width 46 height 15
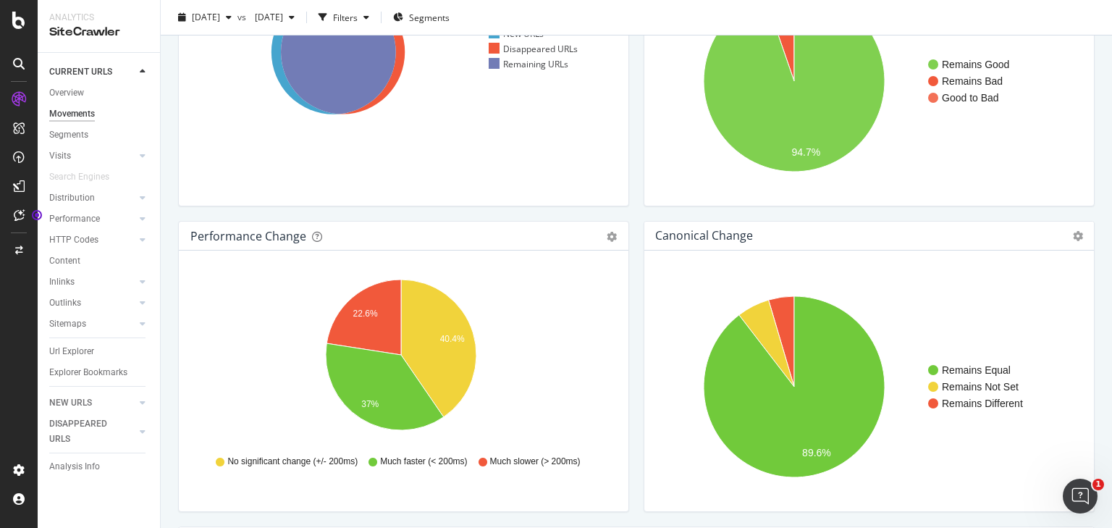
scroll to position [58, 0]
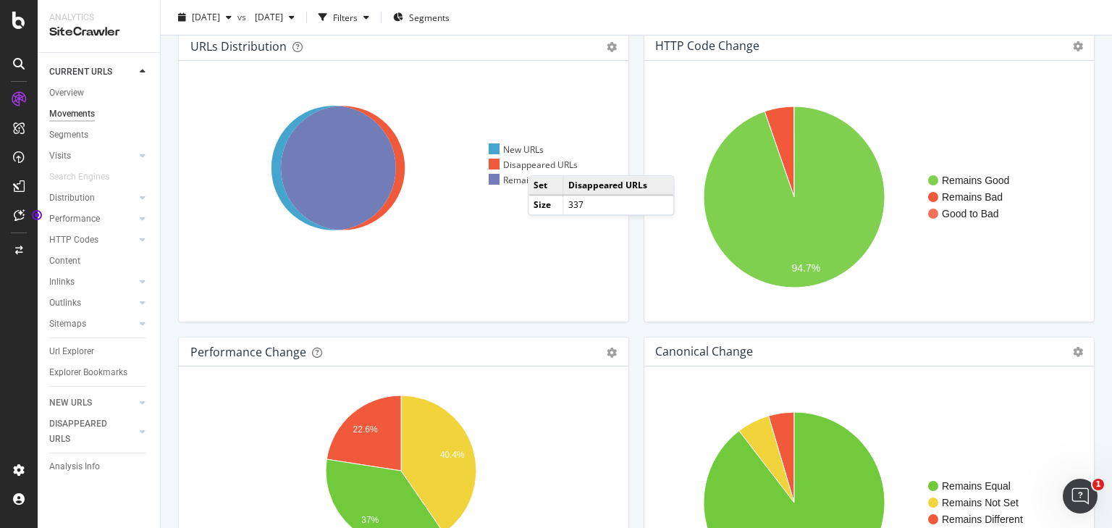
click at [542, 161] on div "Disappeared URLs" at bounding box center [533, 165] width 89 height 12
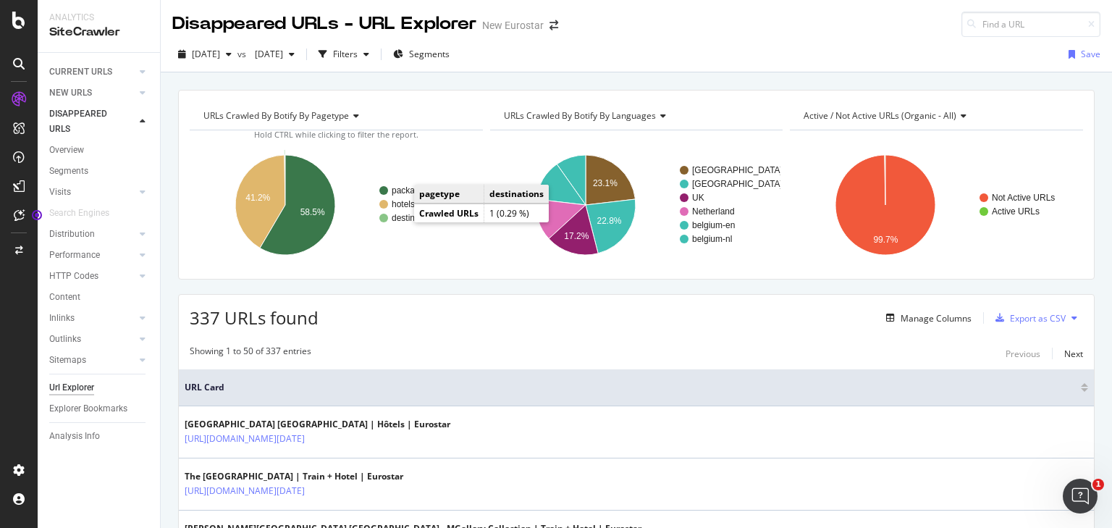
click at [408, 219] on text "destinations" at bounding box center [415, 218] width 46 height 10
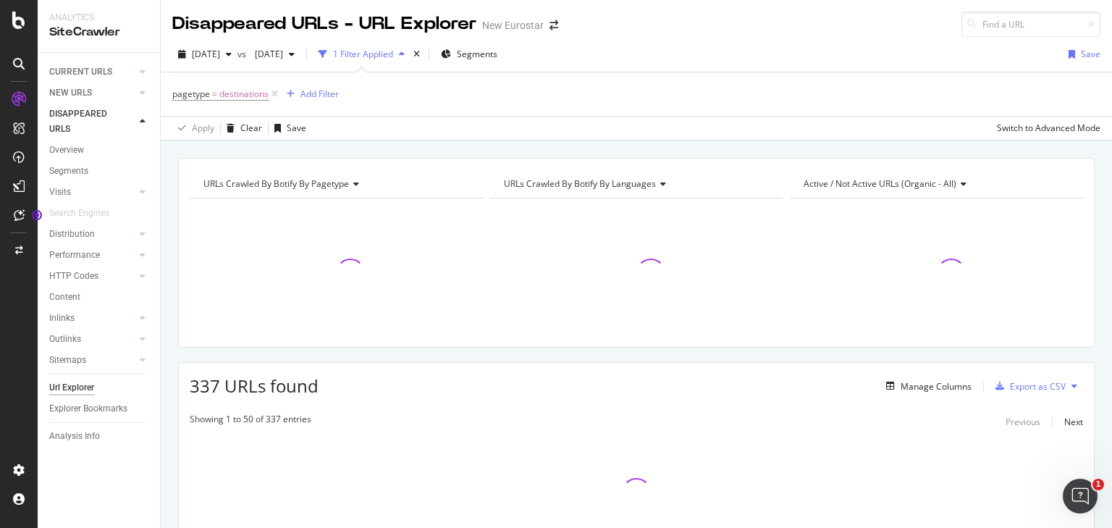
scroll to position [101, 0]
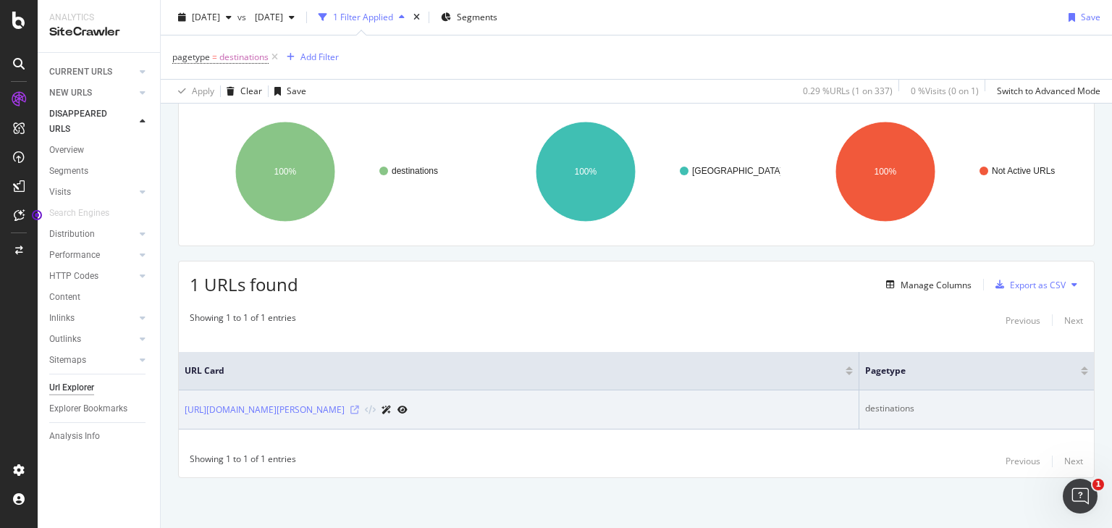
click at [359, 407] on icon at bounding box center [354, 410] width 9 height 9
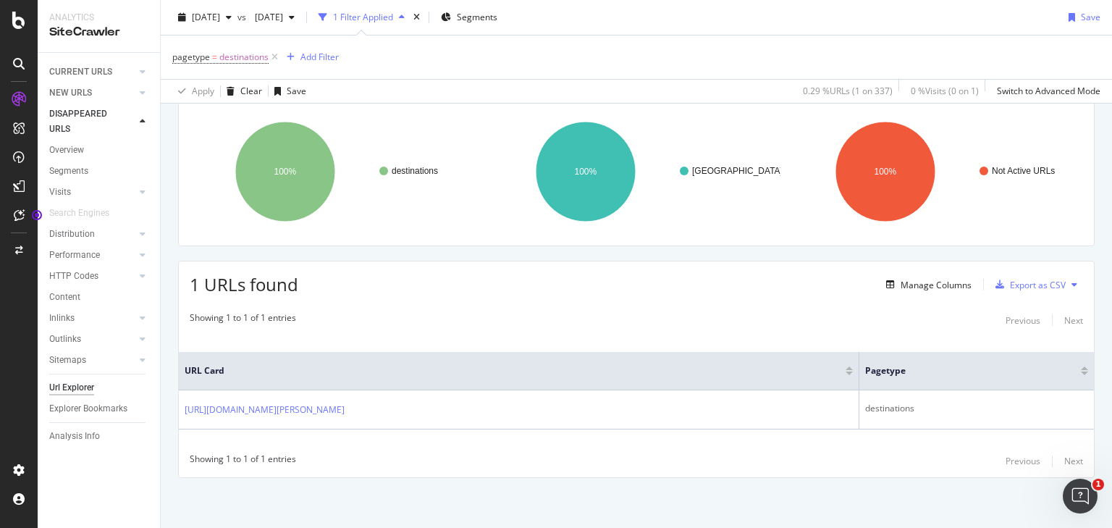
click at [23, 92] on icon at bounding box center [19, 99] width 14 height 14
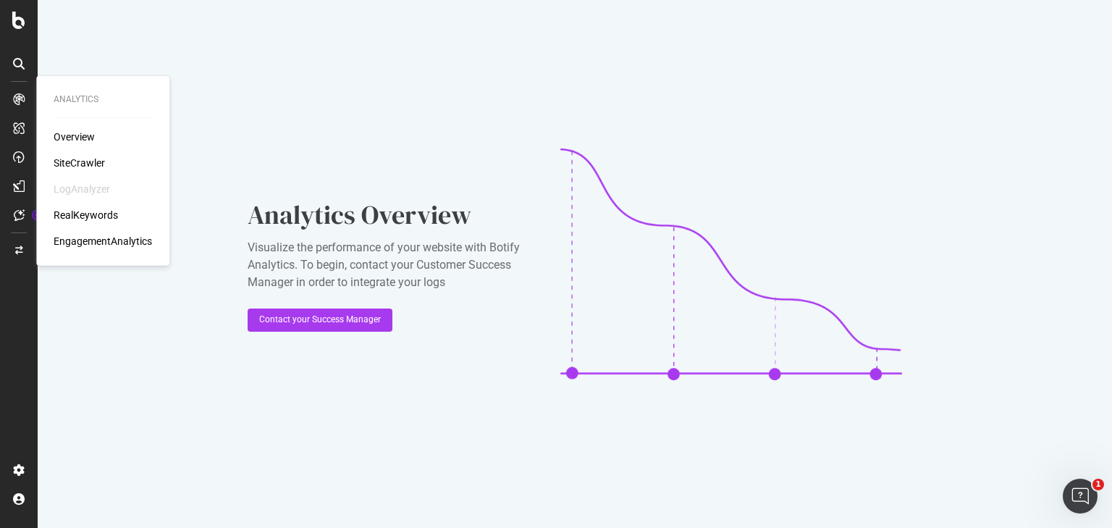
click at [94, 135] on div "Overview" at bounding box center [74, 137] width 41 height 14
click at [72, 168] on div "SiteCrawler" at bounding box center [79, 163] width 51 height 14
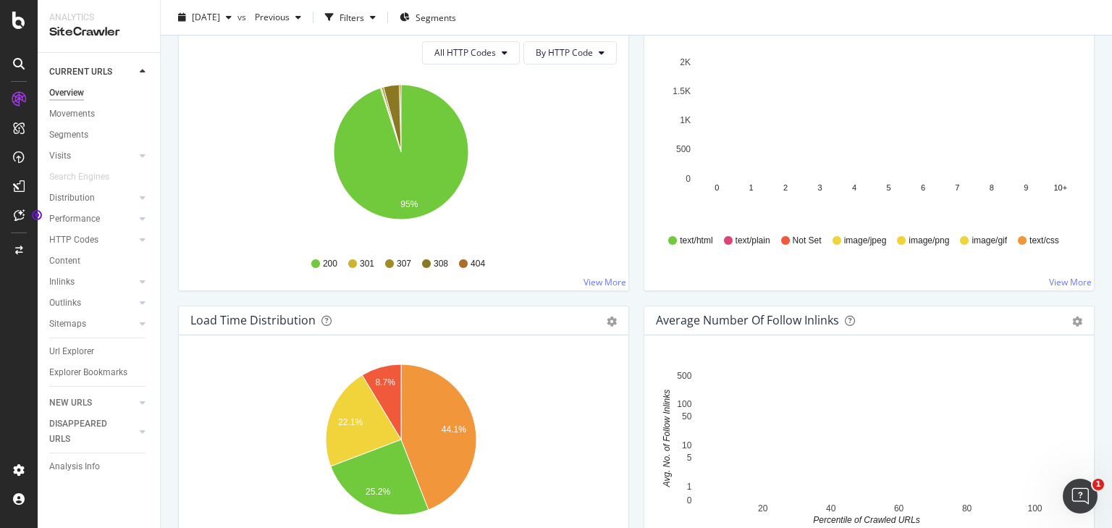
scroll to position [817, 0]
